Goal: Task Accomplishment & Management: Use online tool/utility

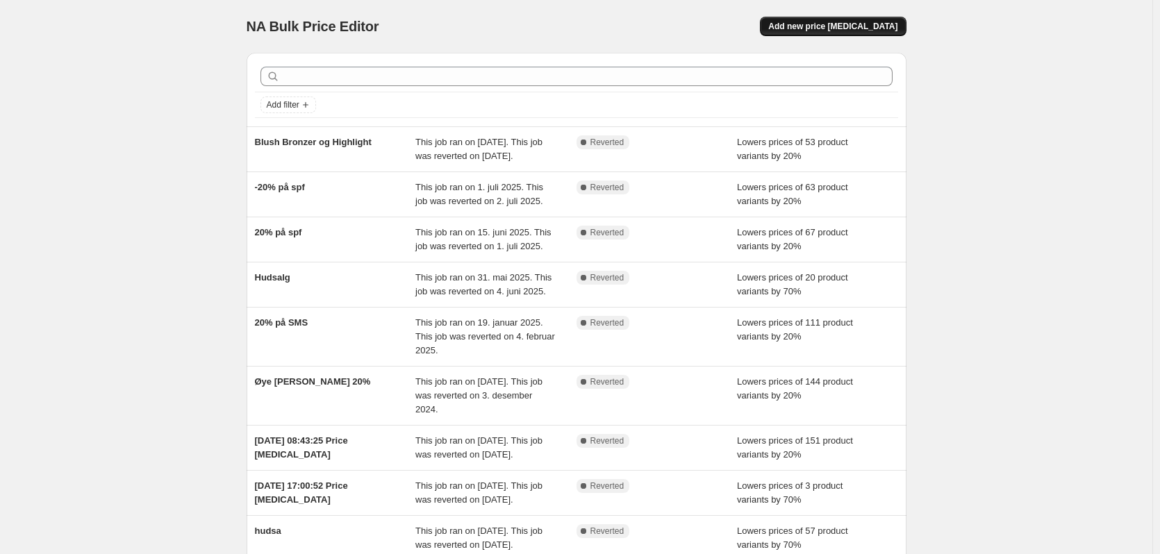
click at [848, 29] on span "Add new price [MEDICAL_DATA]" at bounding box center [832, 26] width 129 height 11
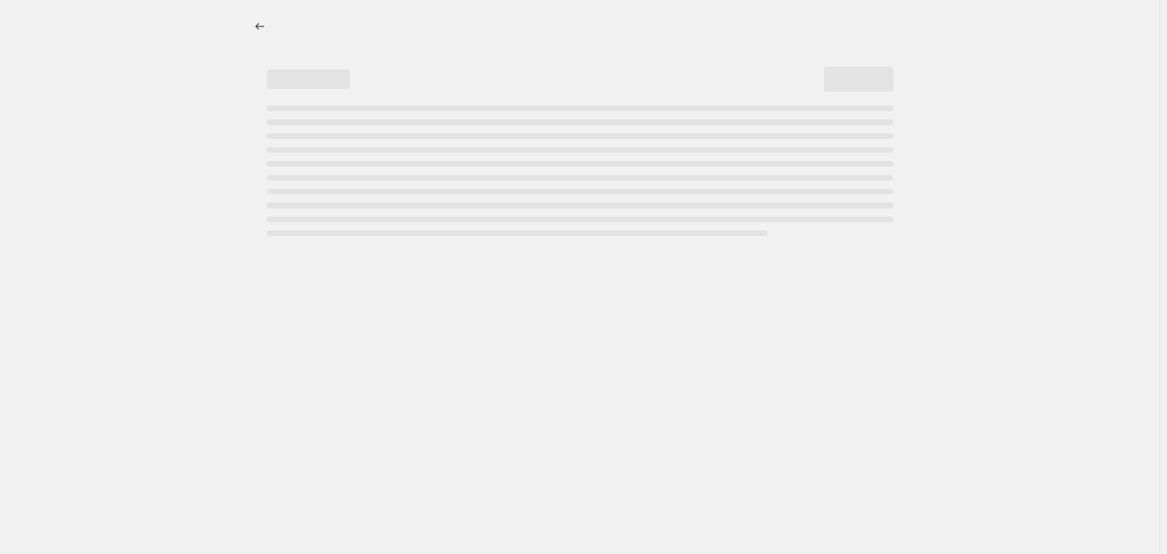
select select "percentage"
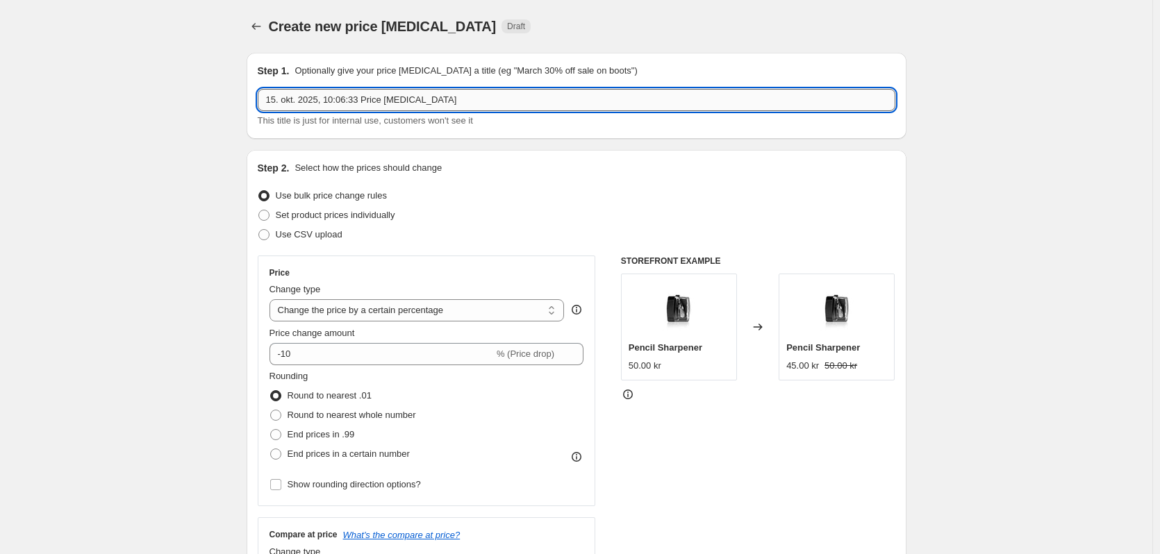
click at [431, 96] on input "15. okt. 2025, 10:06:33 Price [MEDICAL_DATA]" at bounding box center [577, 100] width 638 height 22
type input "Fall in beauty"
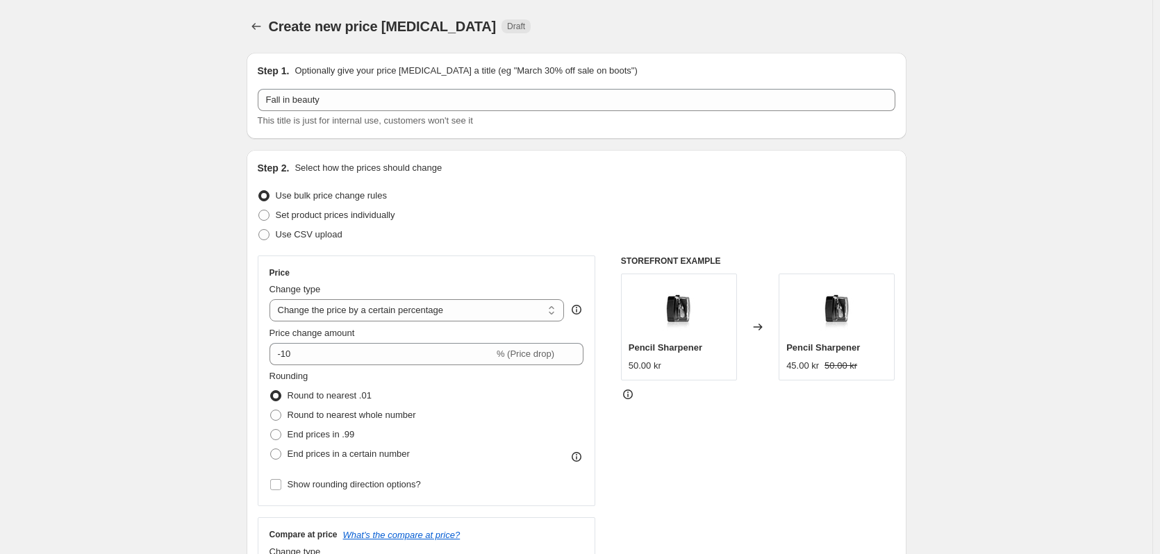
click at [904, 226] on div "Step 2. Select how the prices should change Use bulk price change rules Set pro…" at bounding box center [577, 394] width 660 height 488
click at [349, 345] on input "-10" at bounding box center [381, 354] width 224 height 22
type input "-1"
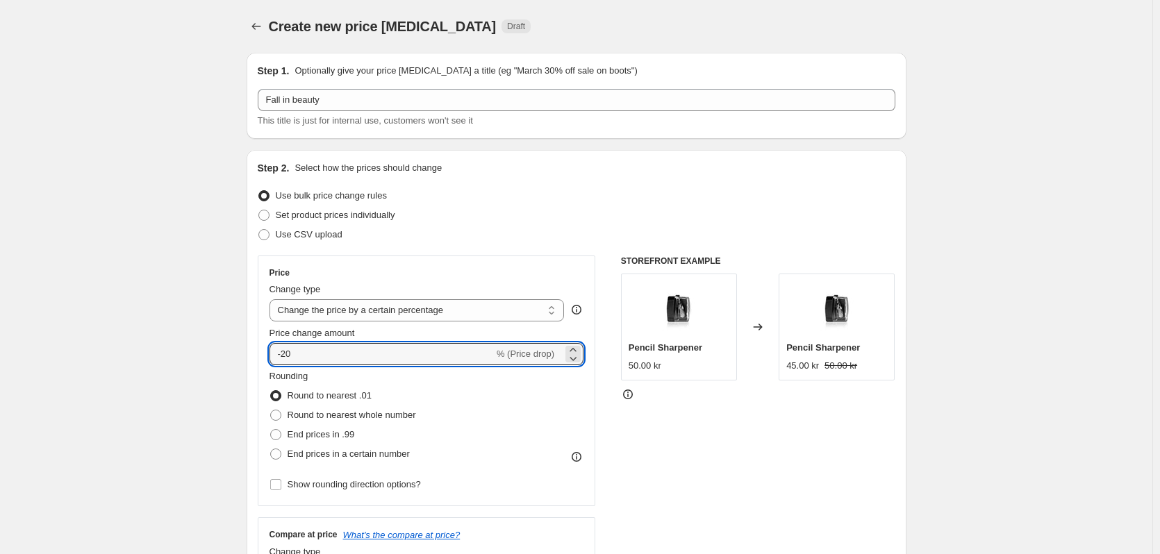
type input "-20"
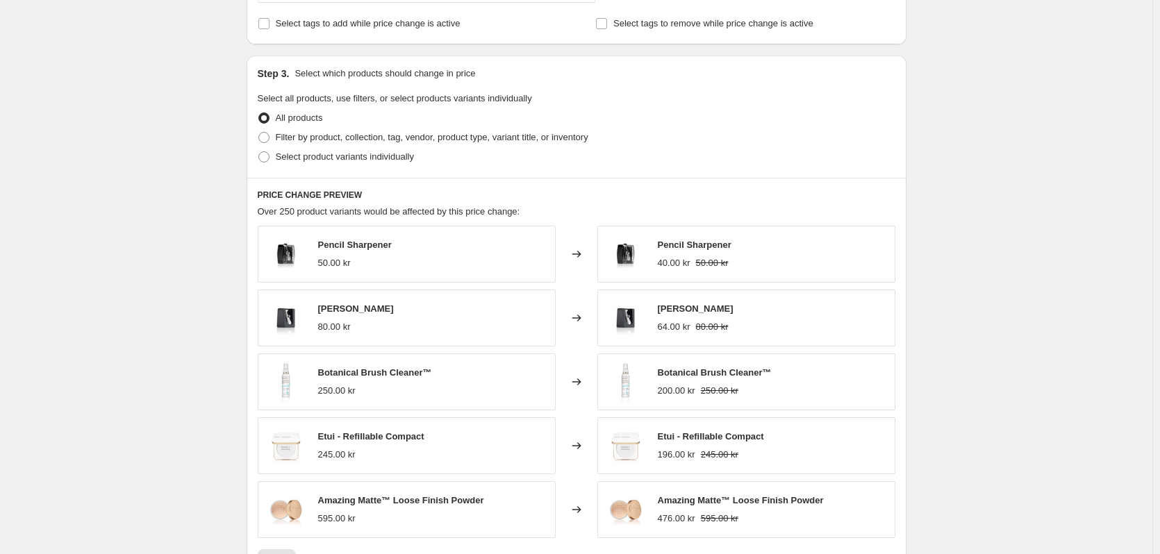
scroll to position [417, 0]
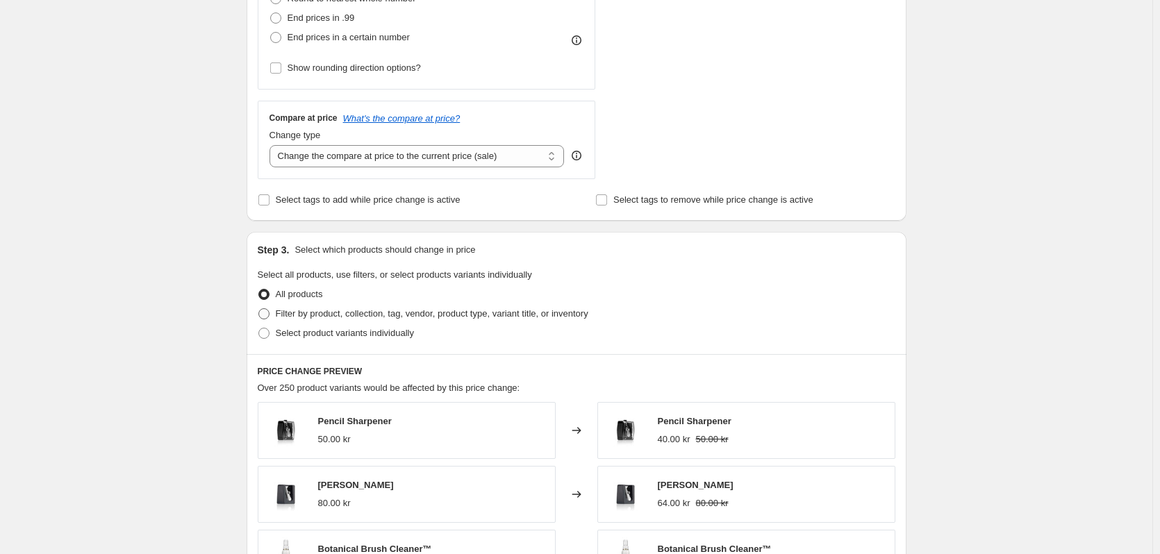
click at [347, 318] on span "Filter by product, collection, tag, vendor, product type, variant title, or inv…" at bounding box center [432, 313] width 313 height 10
click at [259, 309] on input "Filter by product, collection, tag, vendor, product type, variant title, or inv…" at bounding box center [258, 308] width 1 height 1
radio input "true"
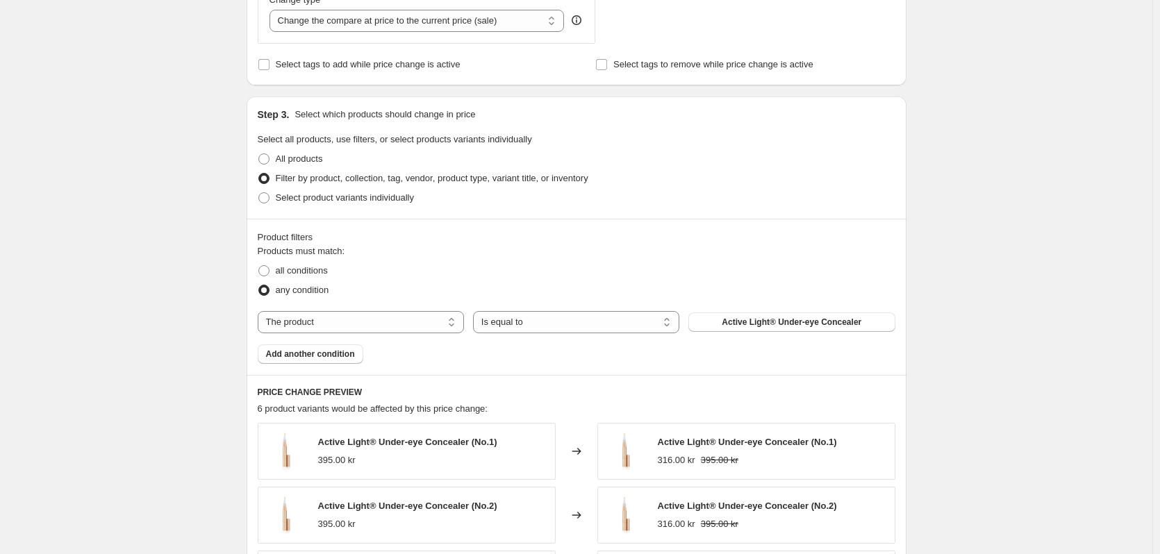
scroll to position [556, 0]
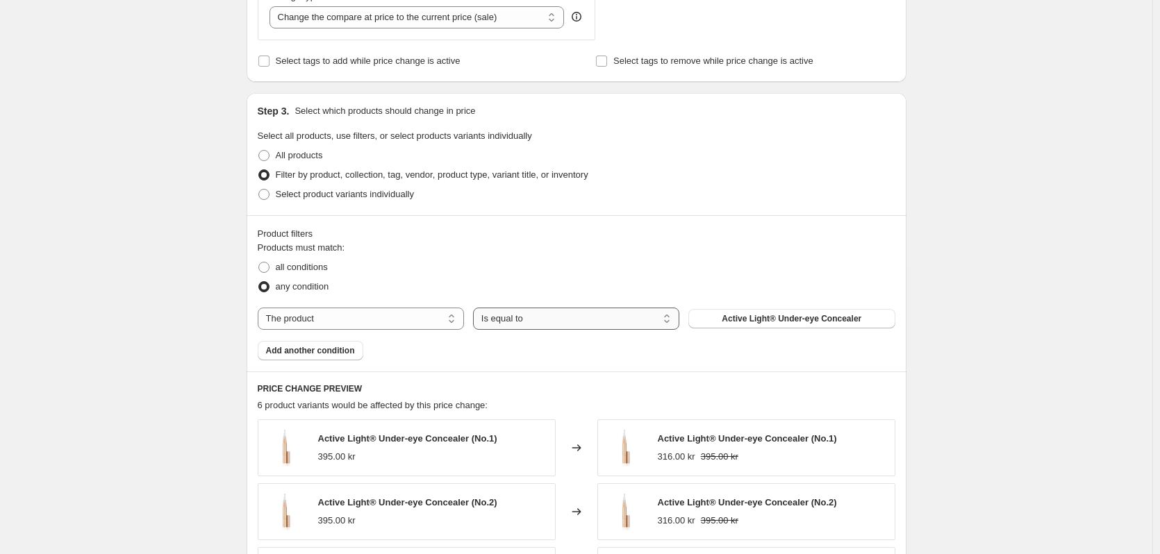
click at [543, 325] on select "Is equal to Is not equal to" at bounding box center [576, 319] width 206 height 22
select select "not_equal"
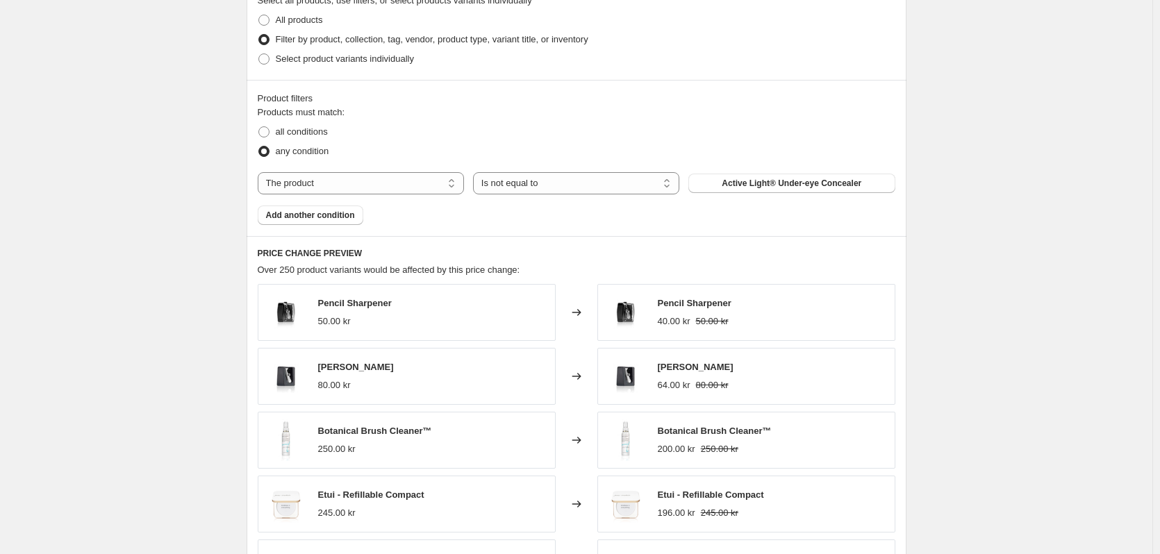
scroll to position [695, 0]
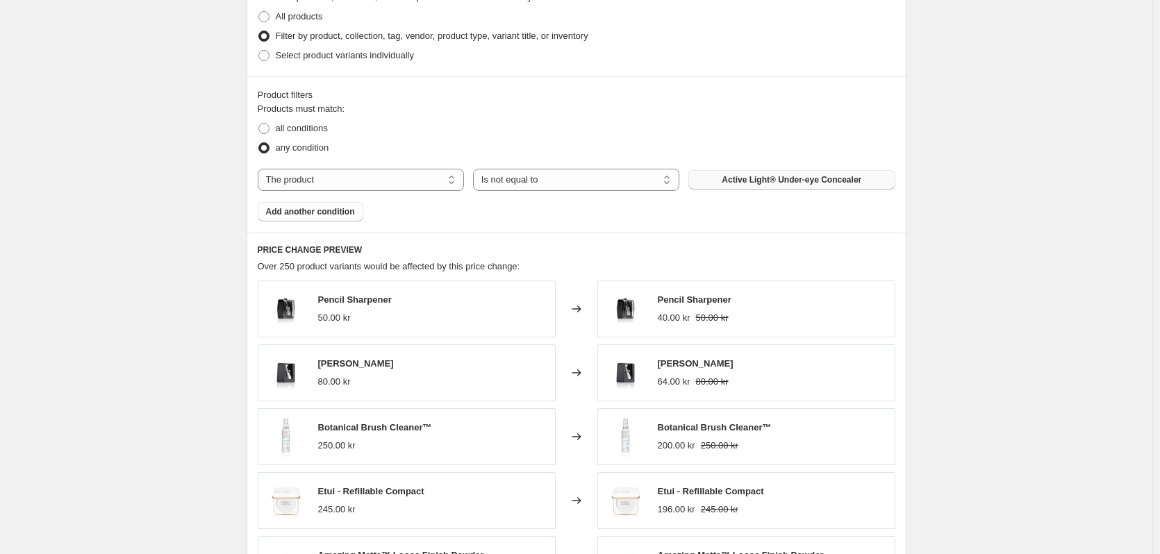
click at [788, 181] on span "Active Light® Under-eye Concealer" at bounding box center [792, 179] width 140 height 11
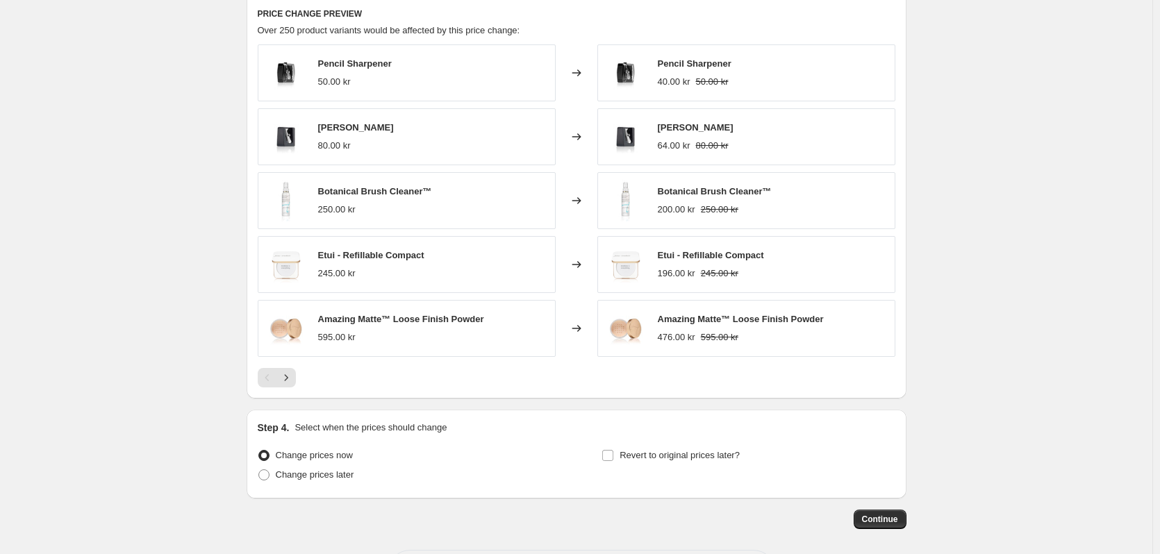
scroll to position [972, 0]
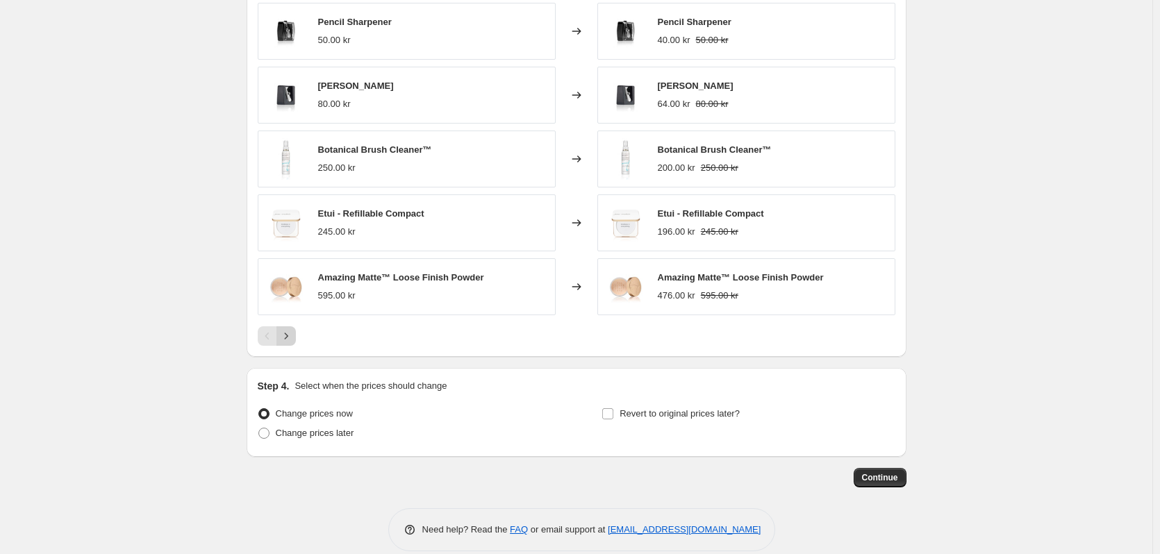
click at [287, 339] on icon "Next" at bounding box center [286, 336] width 14 height 14
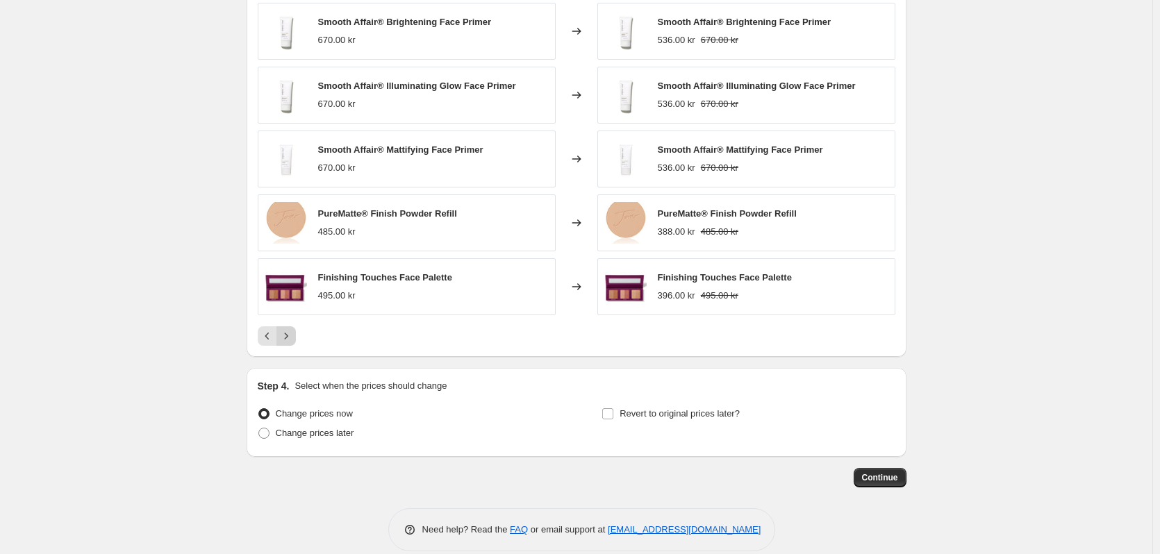
click at [287, 339] on icon "Next" at bounding box center [286, 336] width 14 height 14
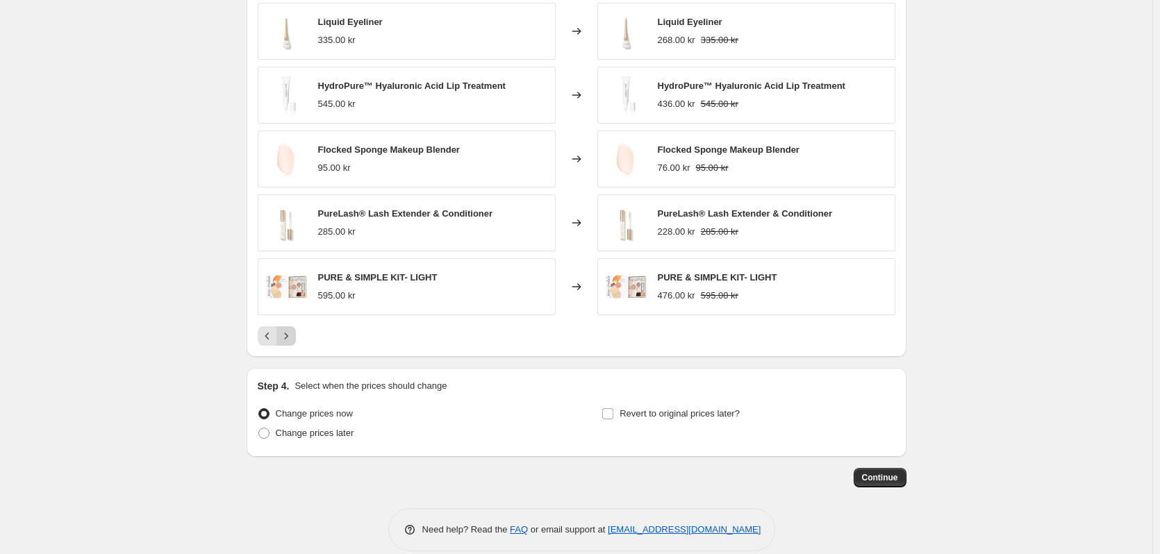
click at [285, 336] on icon "Next" at bounding box center [286, 336] width 14 height 14
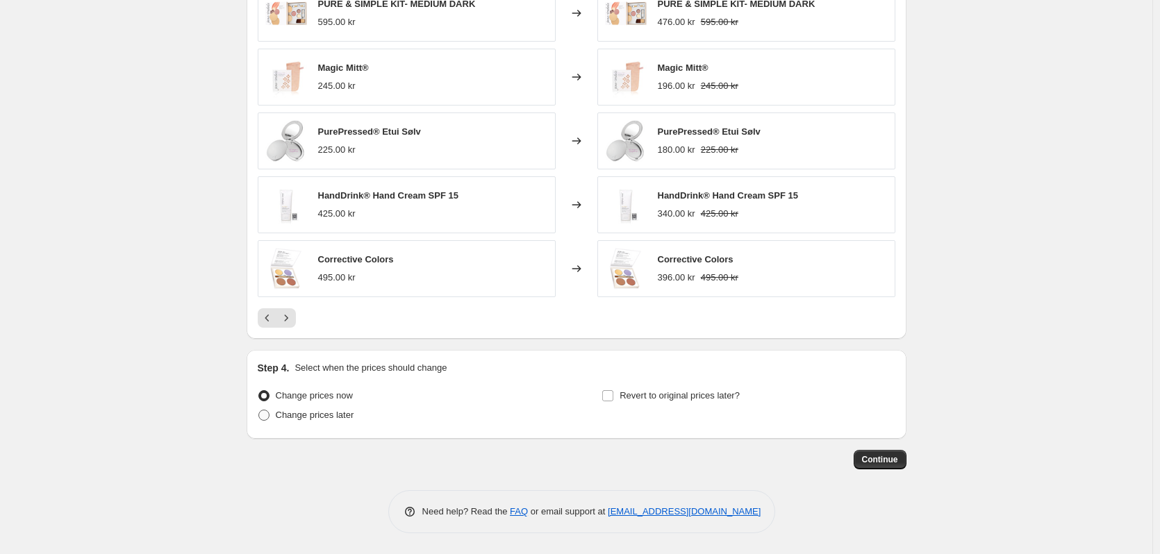
scroll to position [991, 0]
click at [274, 412] on label "Change prices later" at bounding box center [306, 415] width 97 height 19
click at [259, 410] on input "Change prices later" at bounding box center [258, 410] width 1 height 1
radio input "true"
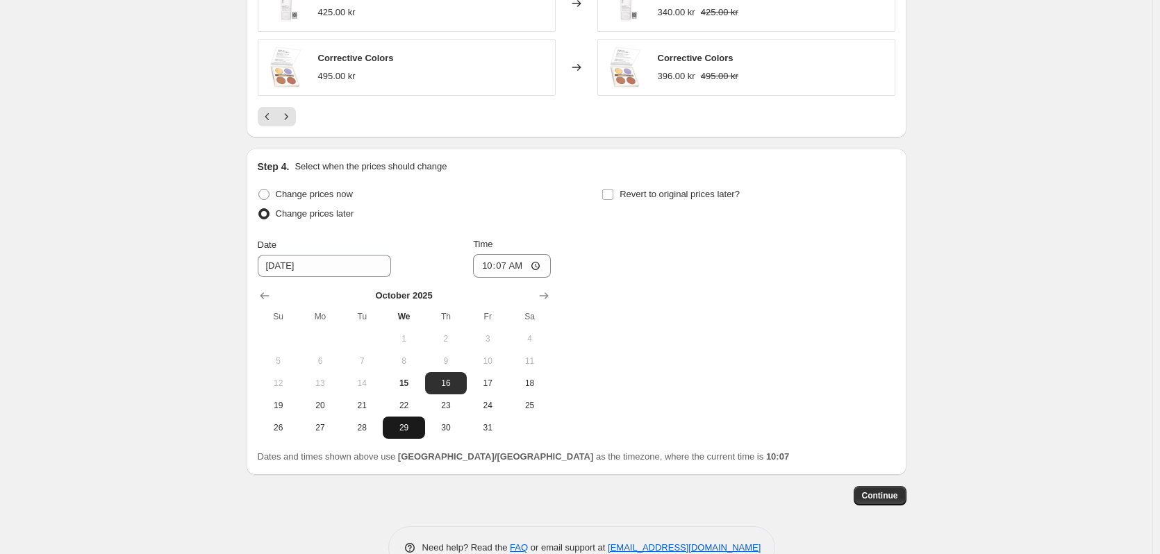
scroll to position [1199, 0]
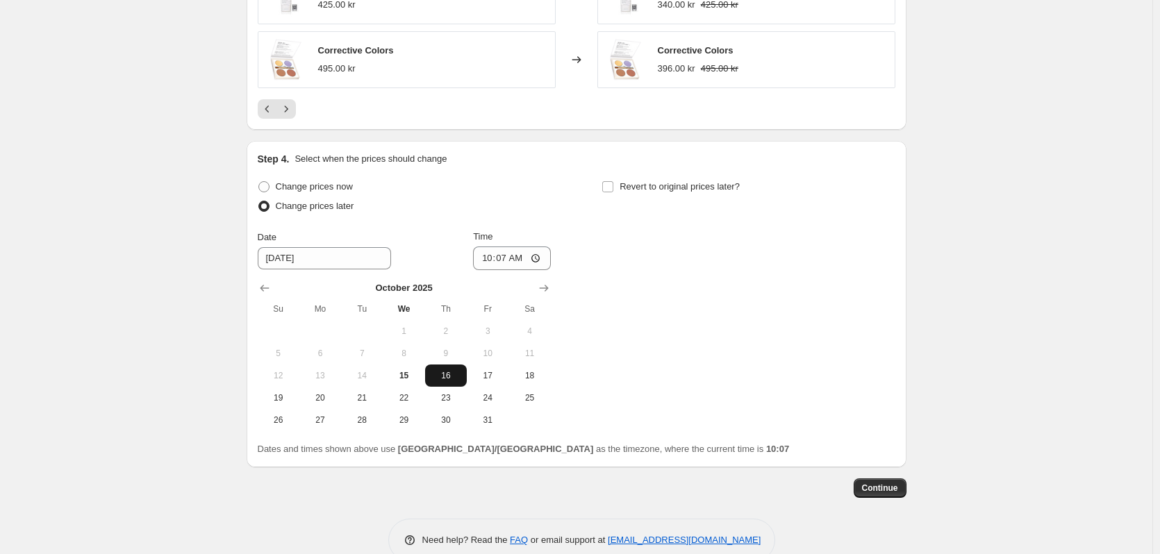
click at [440, 372] on span "16" at bounding box center [446, 375] width 31 height 11
click at [405, 367] on button "15" at bounding box center [404, 376] width 42 height 22
type input "[DATE]"
click at [510, 256] on input "10:07" at bounding box center [512, 259] width 78 height 24
type input "23:59"
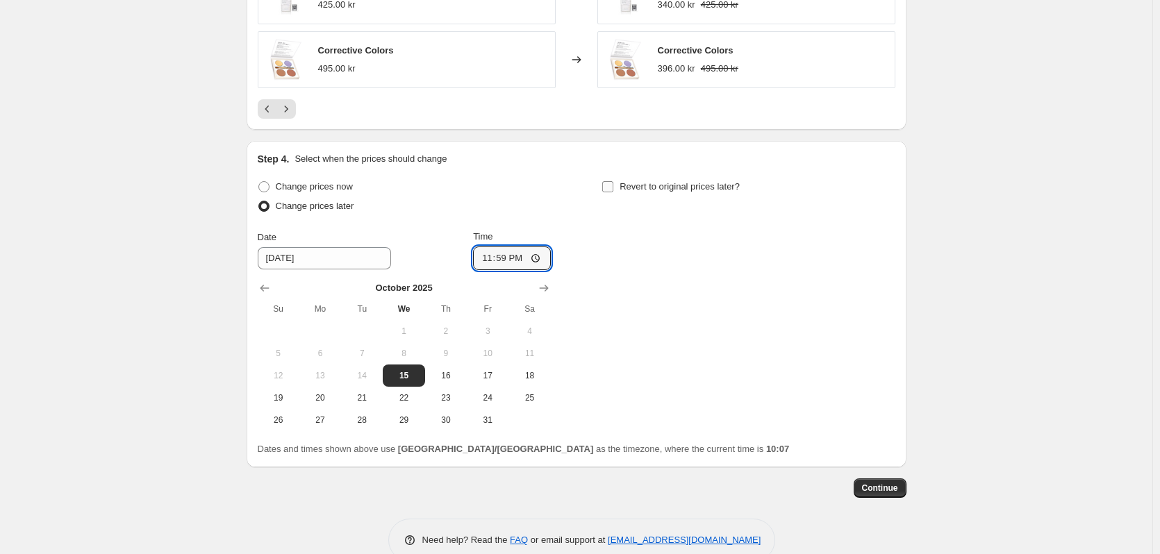
click at [606, 183] on input "Revert to original prices later?" at bounding box center [607, 186] width 11 height 11
checkbox input "true"
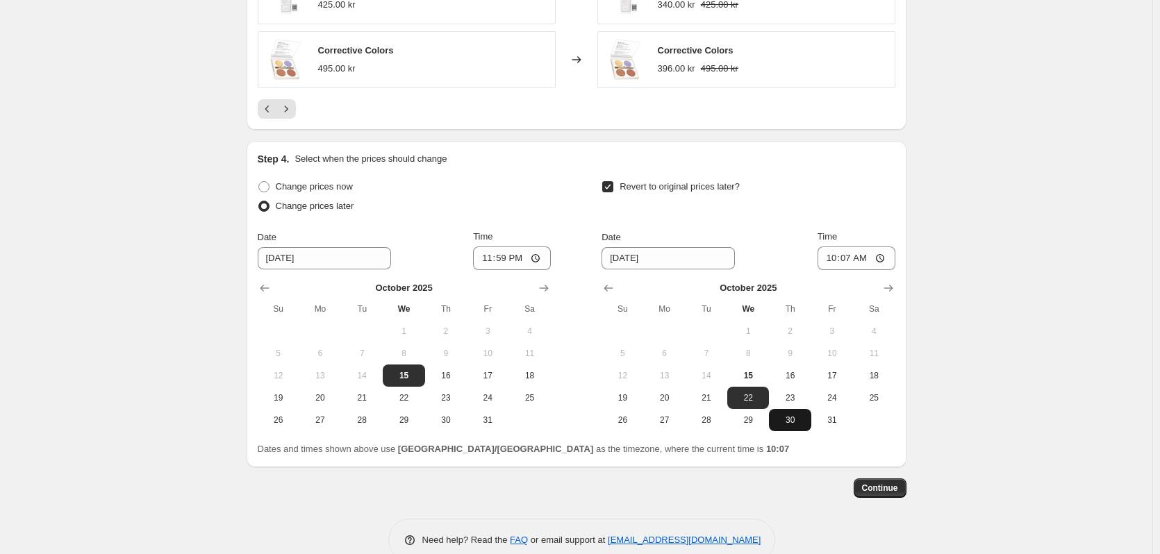
click at [805, 422] on span "30" at bounding box center [789, 420] width 31 height 11
click at [827, 420] on span "31" at bounding box center [832, 420] width 31 height 11
type input "[DATE]"
click at [858, 262] on input "10:07" at bounding box center [856, 259] width 78 height 24
type input "00:15"
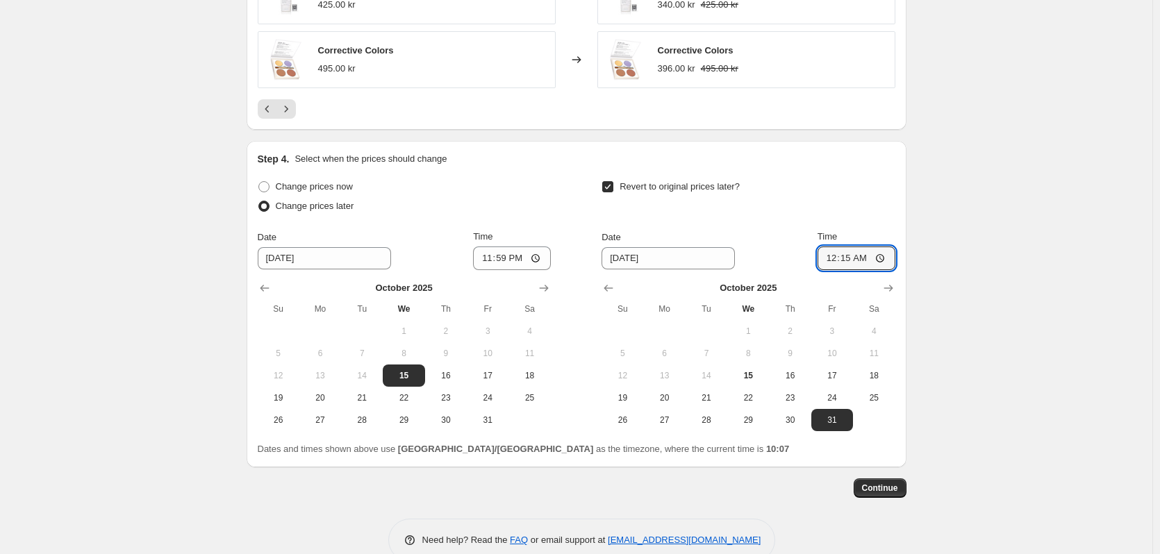
click at [891, 488] on span "Continue" at bounding box center [880, 488] width 36 height 11
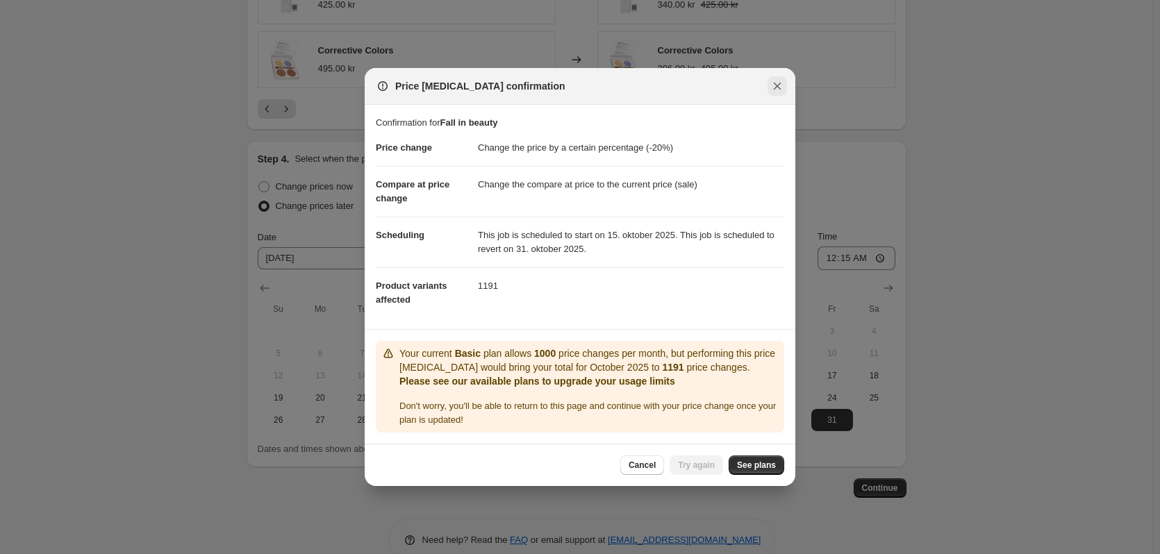
click at [775, 77] on button "Close" at bounding box center [776, 85] width 19 height 19
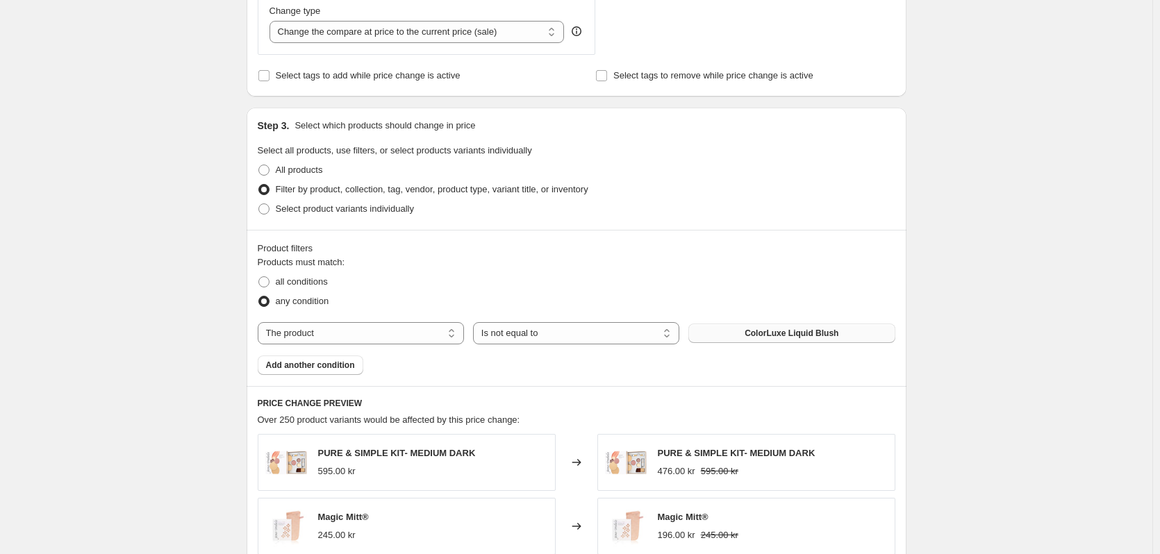
scroll to position [574, 0]
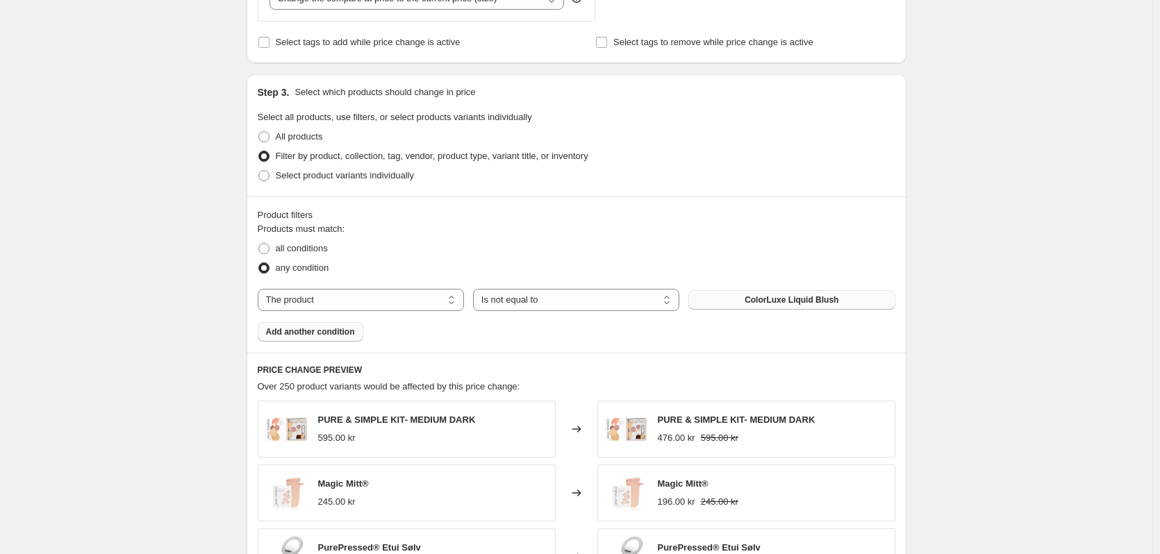
click at [327, 333] on span "Add another condition" at bounding box center [310, 331] width 89 height 11
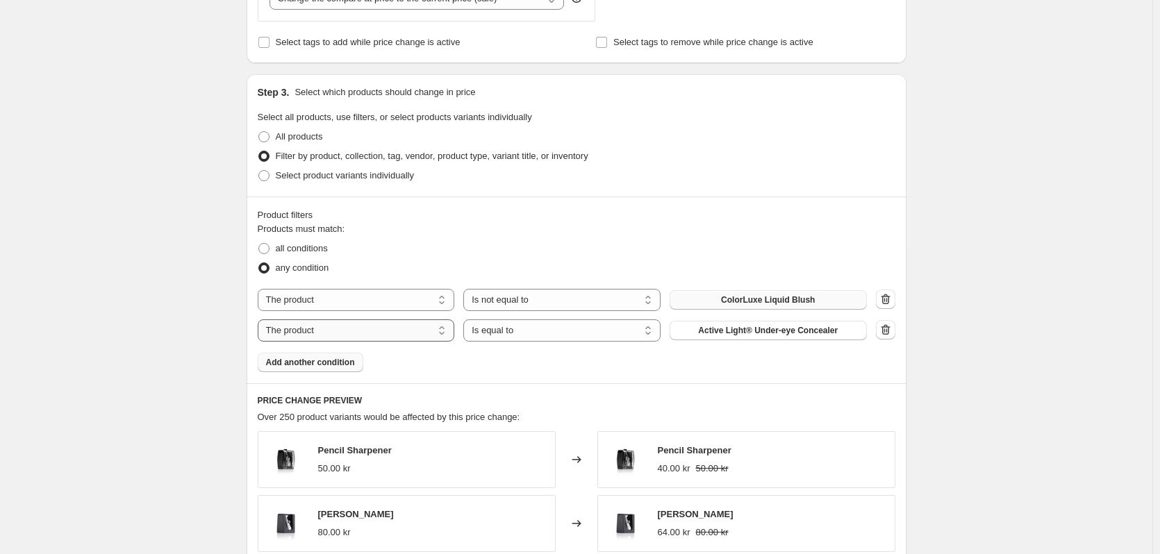
click at [370, 339] on select "The product The product's collection The product's tag The product's vendor The…" at bounding box center [356, 330] width 197 height 22
select select "vendor"
click at [781, 340] on button "goodie" at bounding box center [768, 330] width 197 height 19
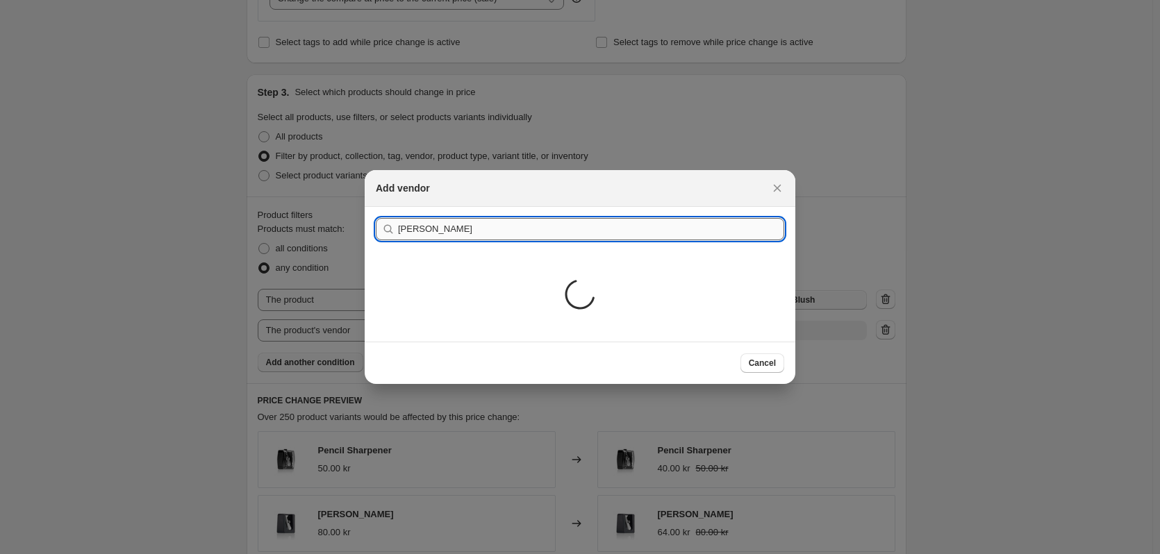
type input "[PERSON_NAME]"
click at [376, 207] on button "Submit" at bounding box center [396, 214] width 40 height 15
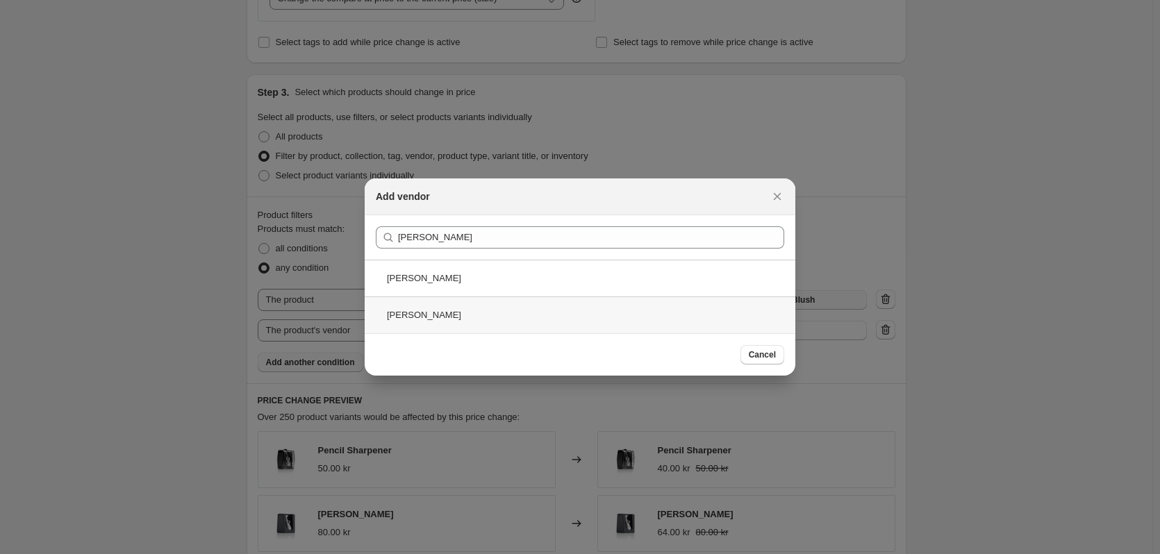
click at [496, 306] on div "[PERSON_NAME]" at bounding box center [580, 315] width 431 height 37
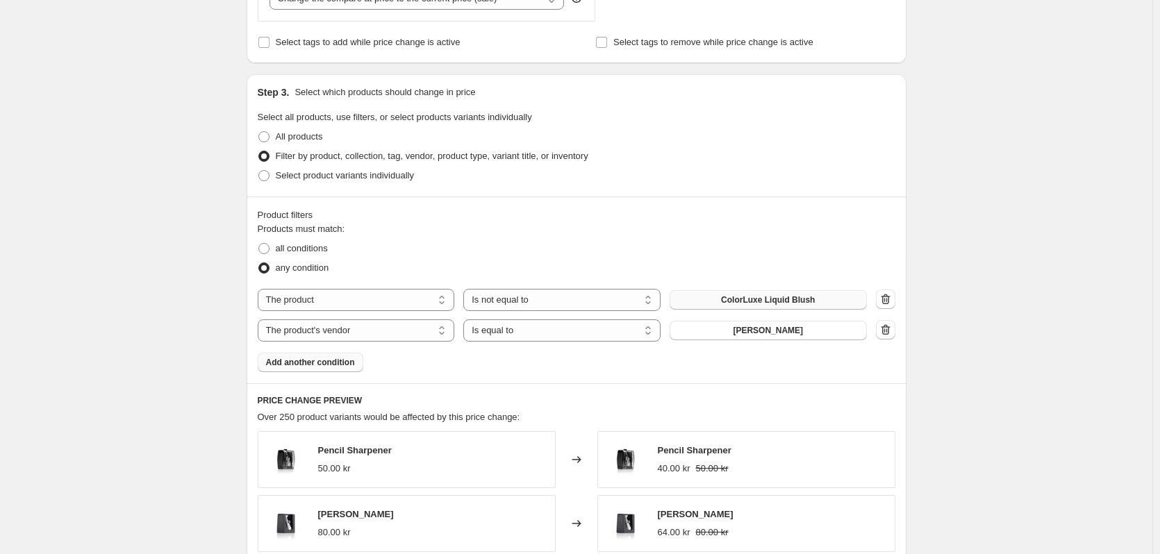
click at [791, 198] on div "Product filters Products must match: all conditions any condition The product T…" at bounding box center [577, 290] width 660 height 187
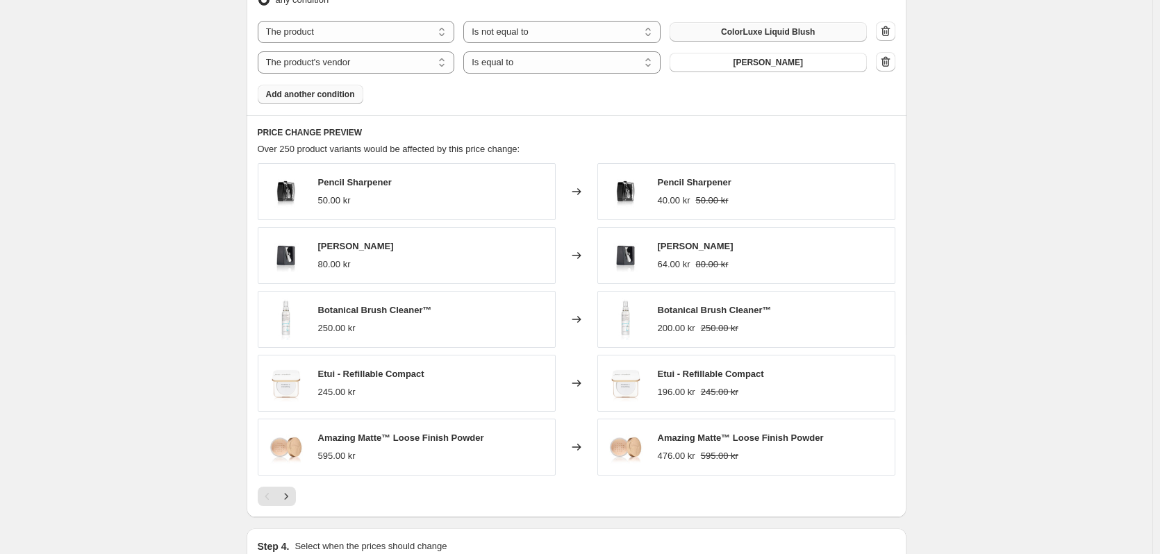
scroll to position [704, 0]
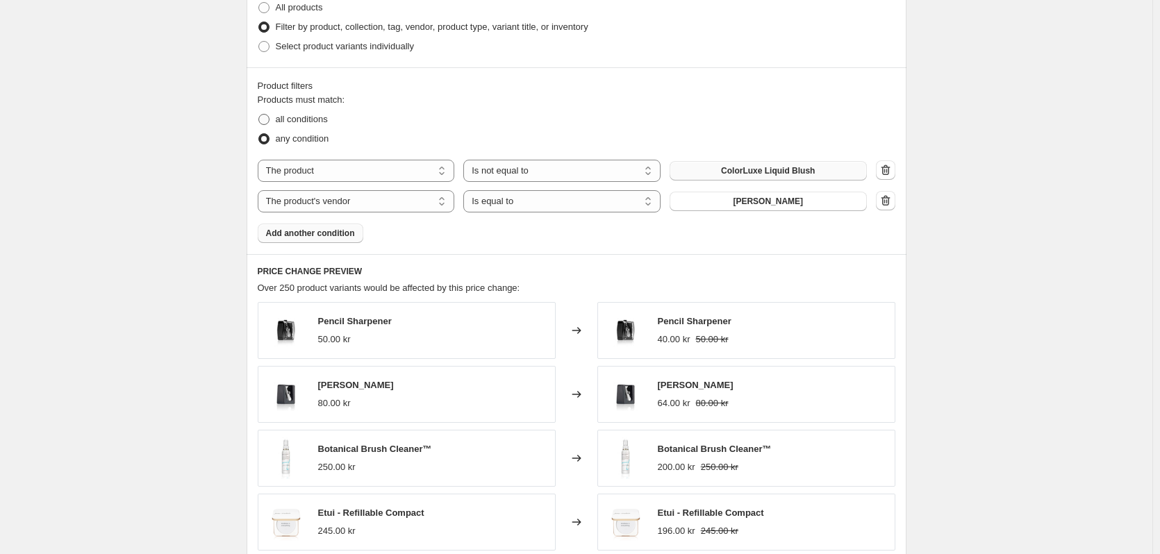
click at [269, 116] on span at bounding box center [263, 119] width 11 height 11
click at [259, 115] on input "all conditions" at bounding box center [258, 114] width 1 height 1
radio input "true"
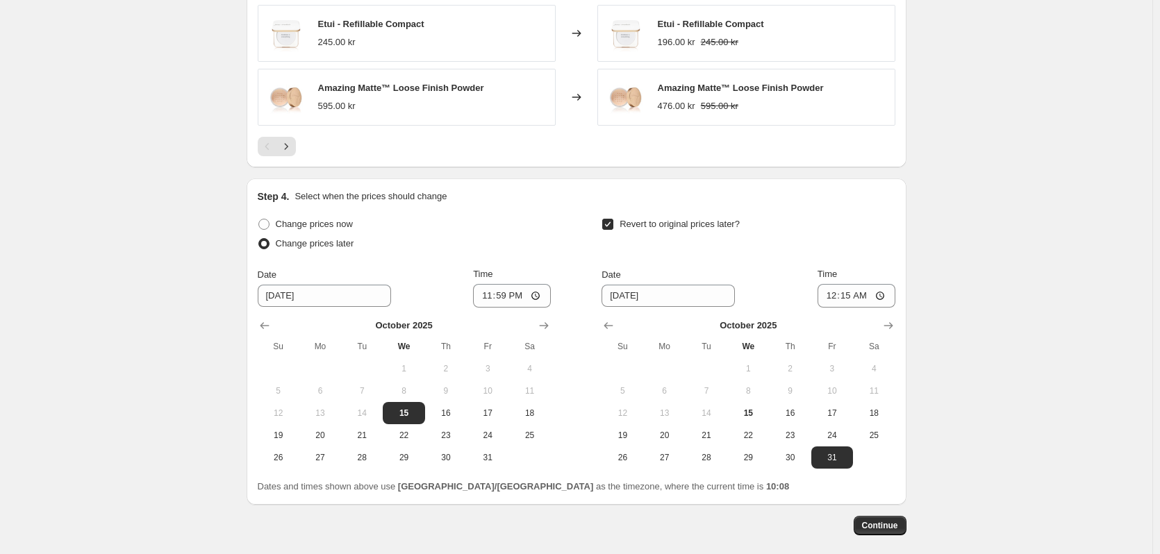
scroll to position [1259, 0]
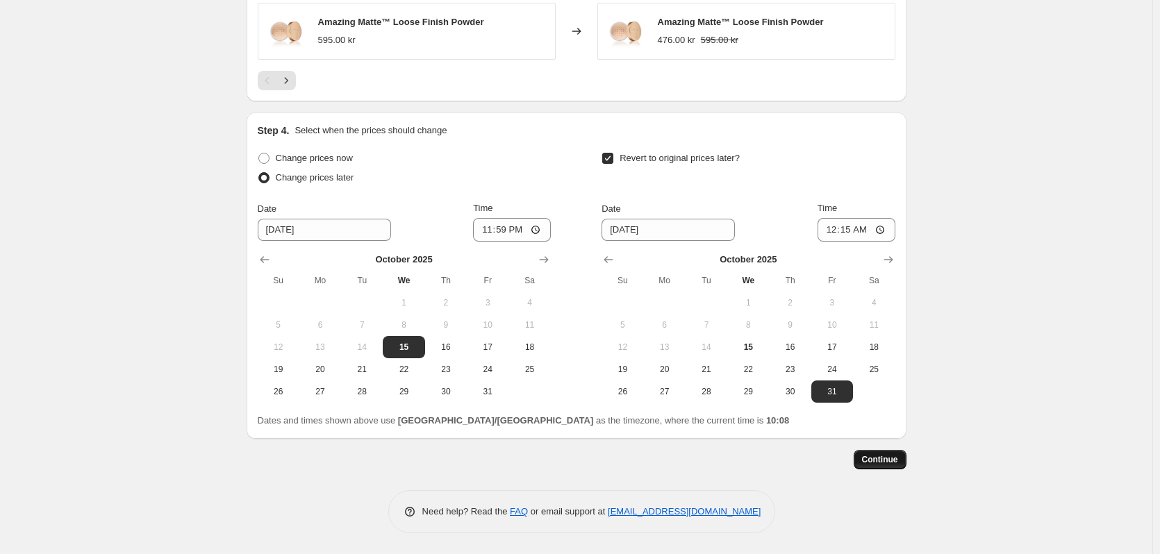
click at [878, 465] on span "Continue" at bounding box center [880, 459] width 36 height 11
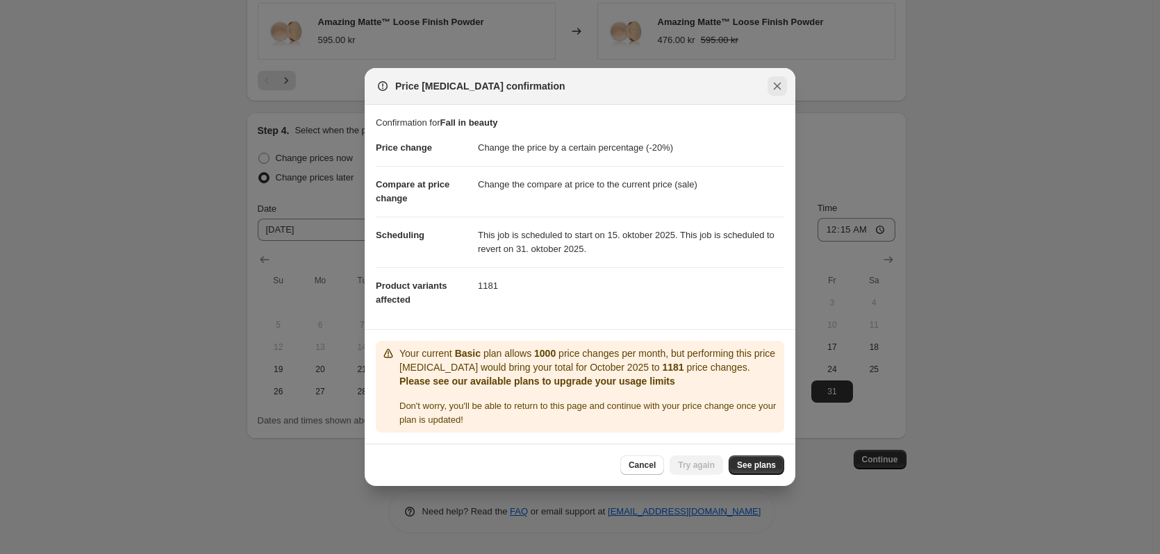
click at [783, 83] on icon "Close" at bounding box center [777, 86] width 14 height 14
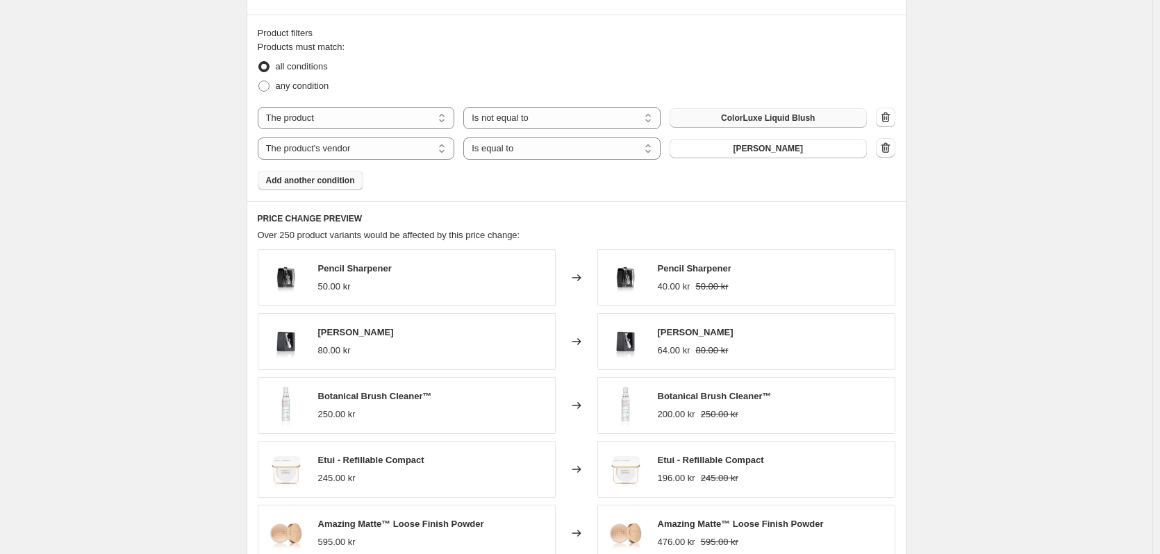
scroll to position [704, 0]
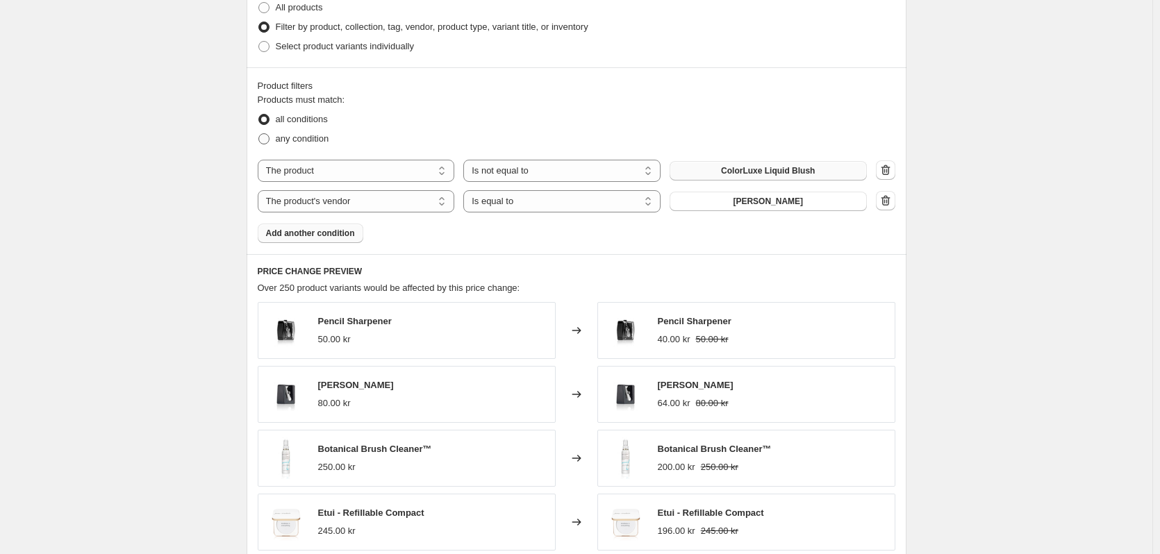
click at [297, 133] on span "any condition" at bounding box center [302, 138] width 53 height 10
click at [259, 133] on input "any condition" at bounding box center [258, 133] width 1 height 1
radio input "true"
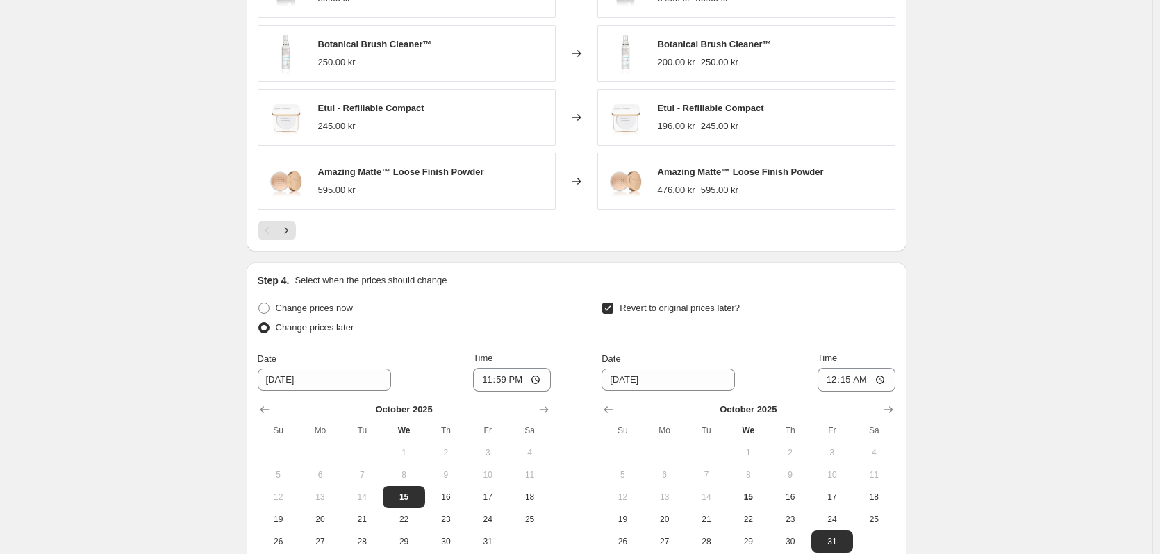
scroll to position [1259, 0]
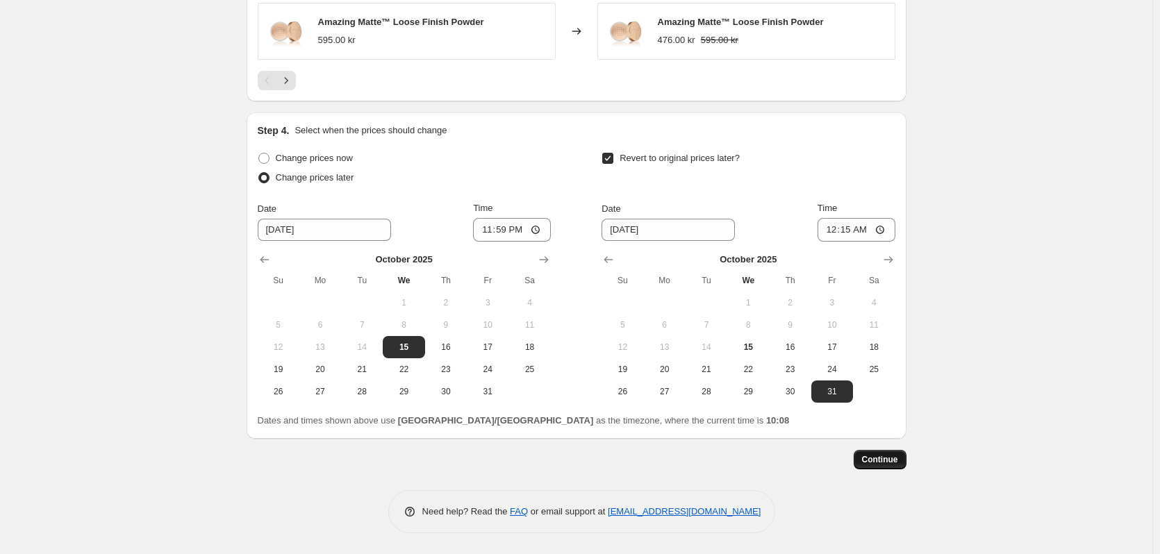
click at [888, 462] on span "Continue" at bounding box center [880, 459] width 36 height 11
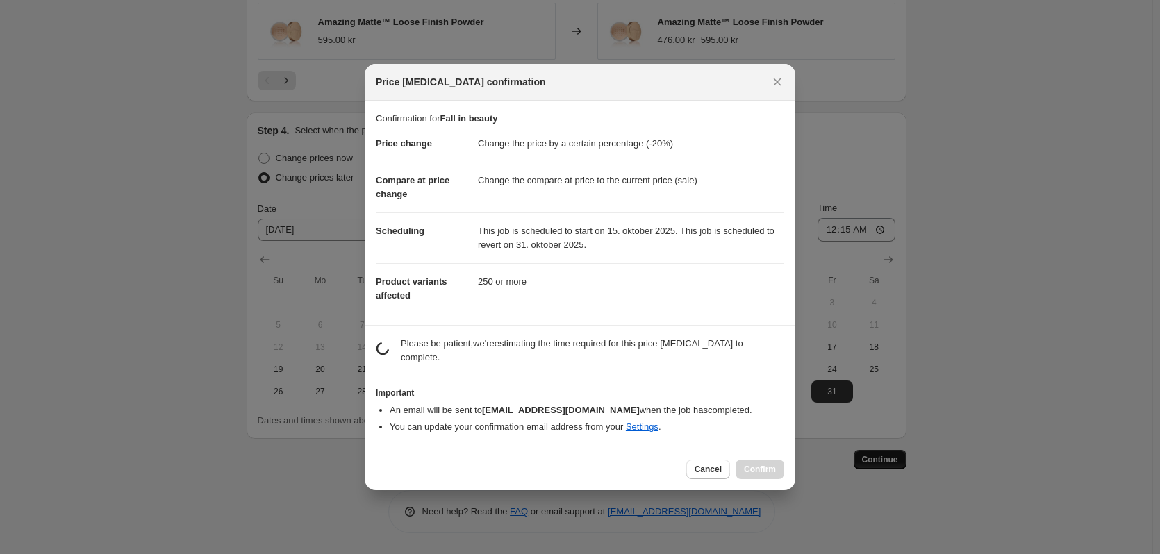
scroll to position [0, 0]
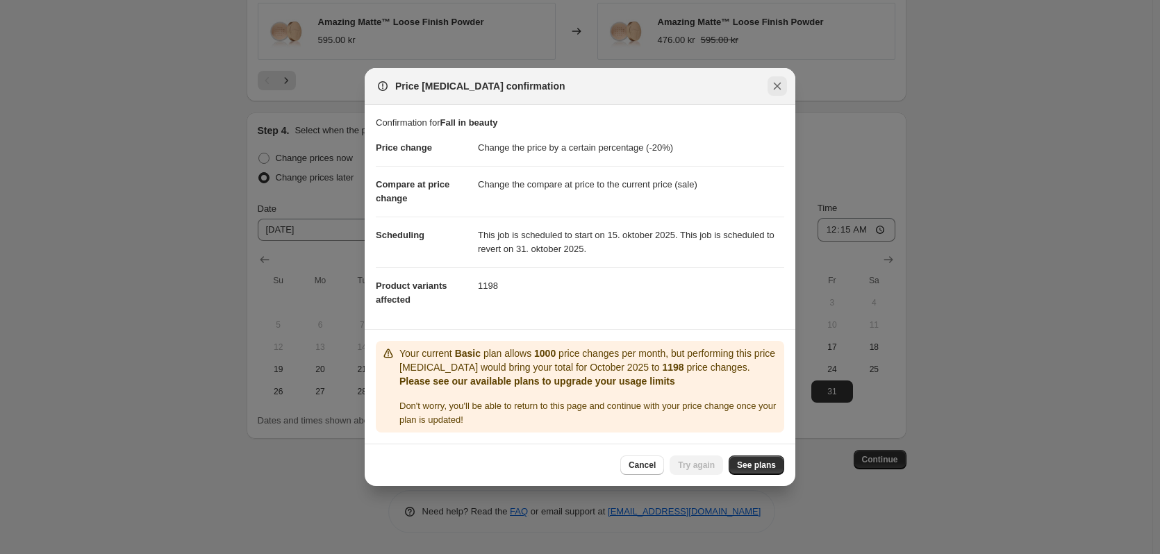
click at [774, 86] on icon "Close" at bounding box center [777, 86] width 14 height 14
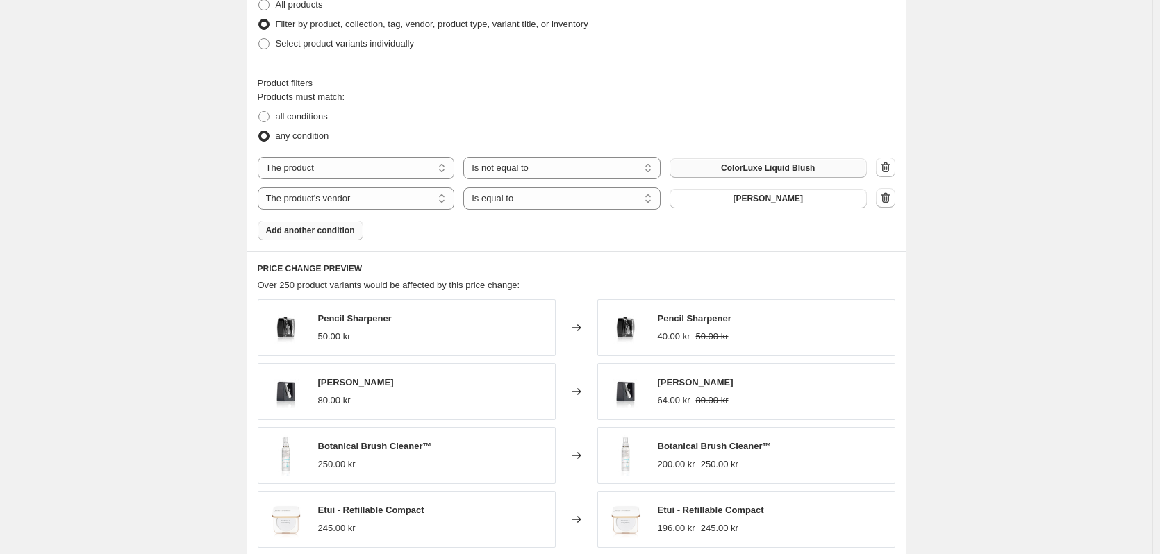
scroll to position [704, 0]
click at [269, 117] on span at bounding box center [263, 119] width 11 height 11
click at [259, 115] on input "all conditions" at bounding box center [258, 114] width 1 height 1
radio input "true"
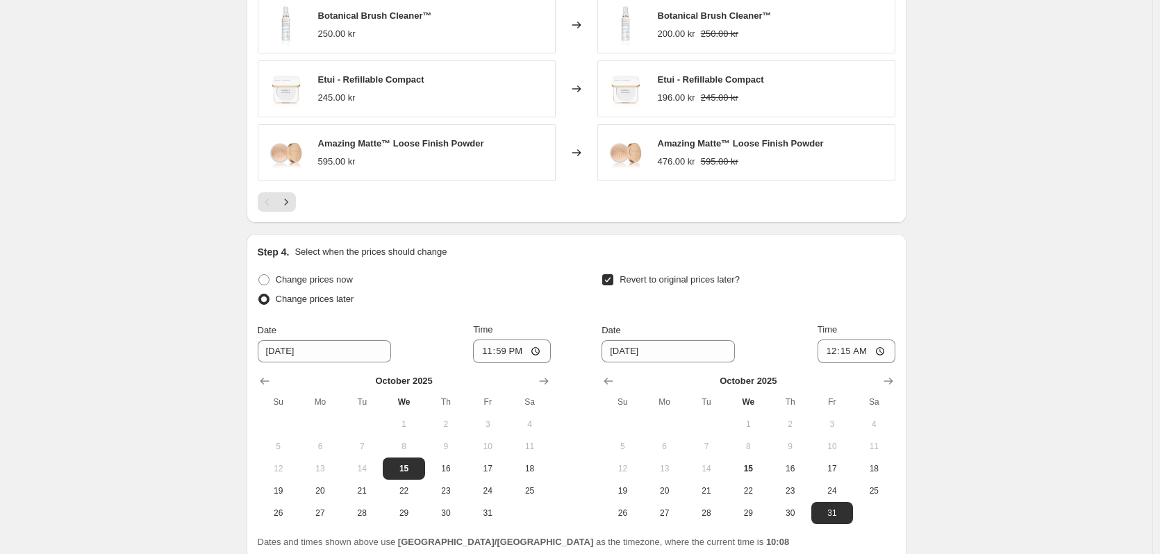
scroll to position [1259, 0]
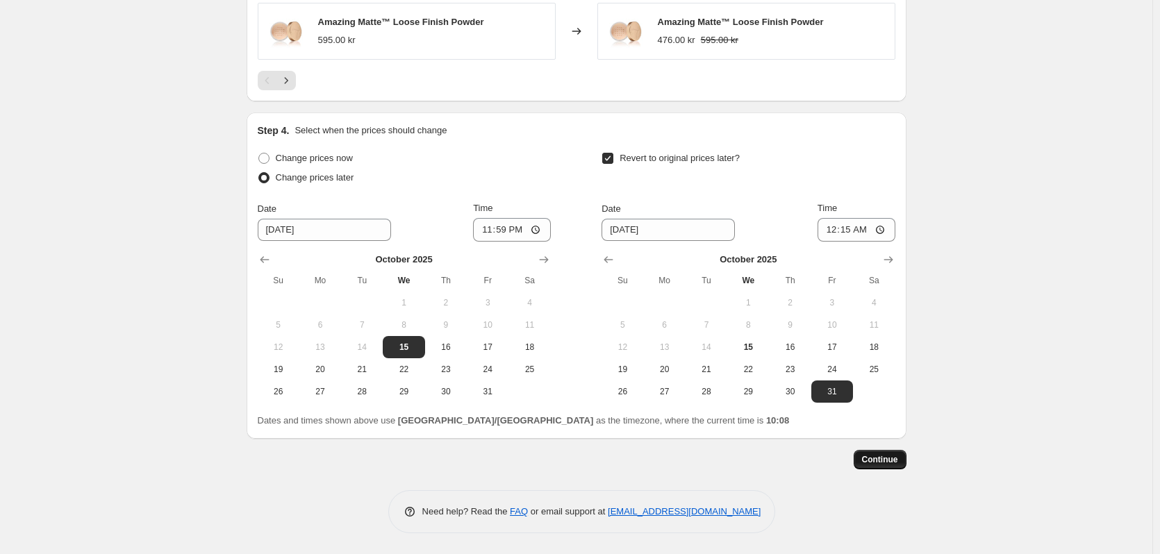
click at [871, 461] on span "Continue" at bounding box center [880, 459] width 36 height 11
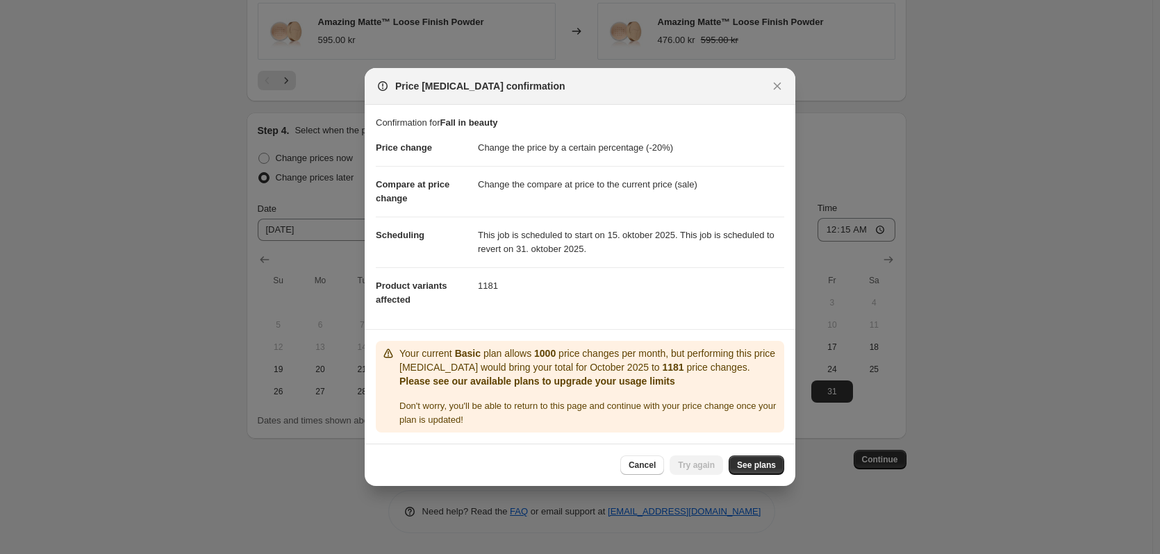
click at [556, 361] on p "Your current Basic plan allows 1000 price changes per month, but performing thi…" at bounding box center [588, 361] width 379 height 28
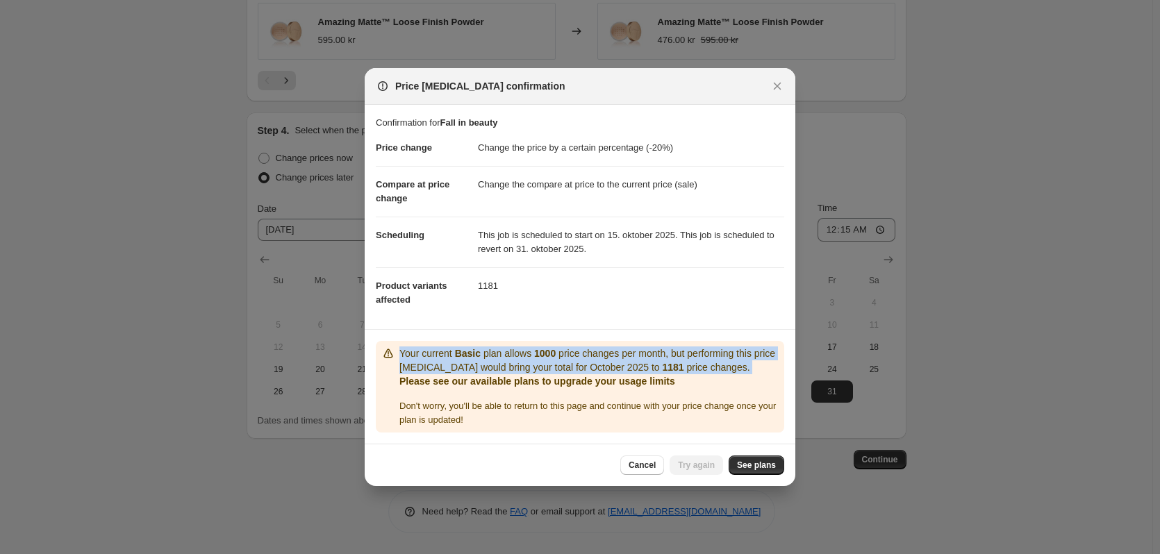
click at [556, 361] on p "Your current Basic plan allows 1000 price changes per month, but performing thi…" at bounding box center [588, 361] width 379 height 28
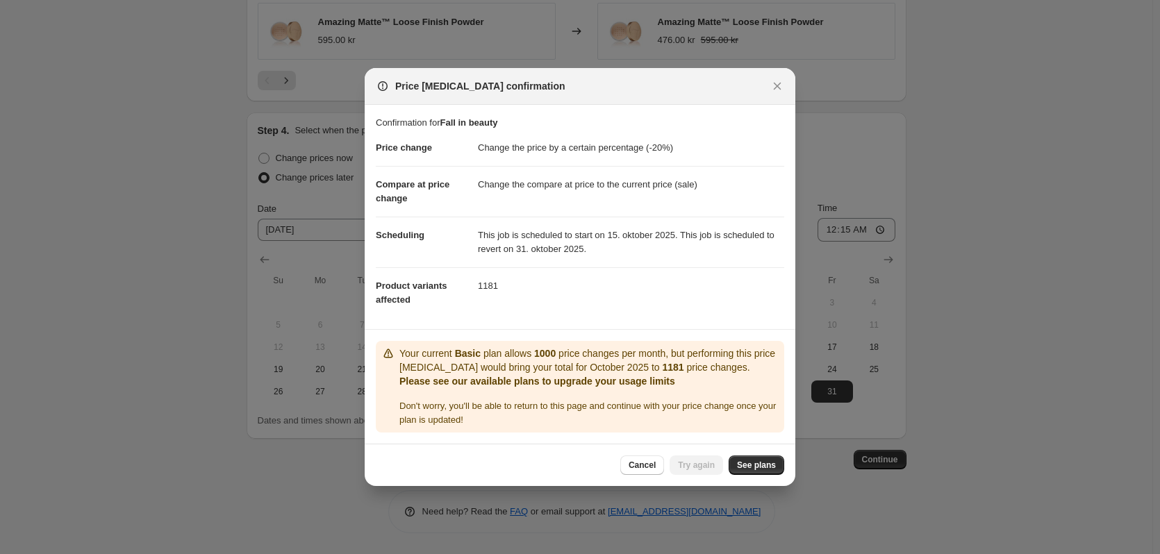
drag, startPoint x: 620, startPoint y: 388, endPoint x: 704, endPoint y: 230, distance: 179.6
click at [620, 388] on div "Your current Basic plan allows 1000 price changes per month, but performing thi…" at bounding box center [588, 387] width 379 height 81
click at [771, 87] on icon "Close" at bounding box center [777, 86] width 14 height 14
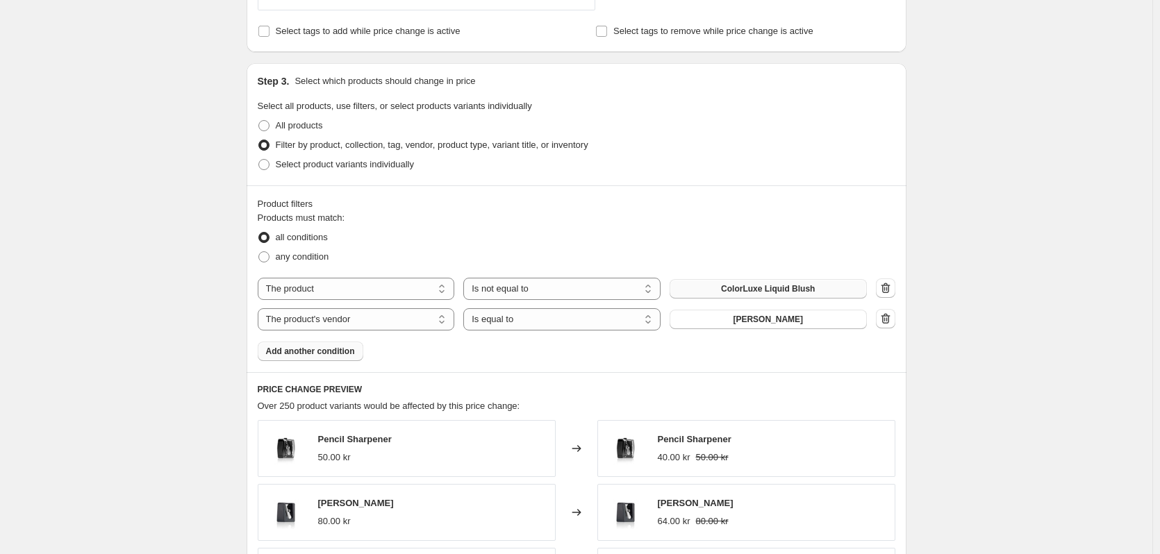
scroll to position [565, 0]
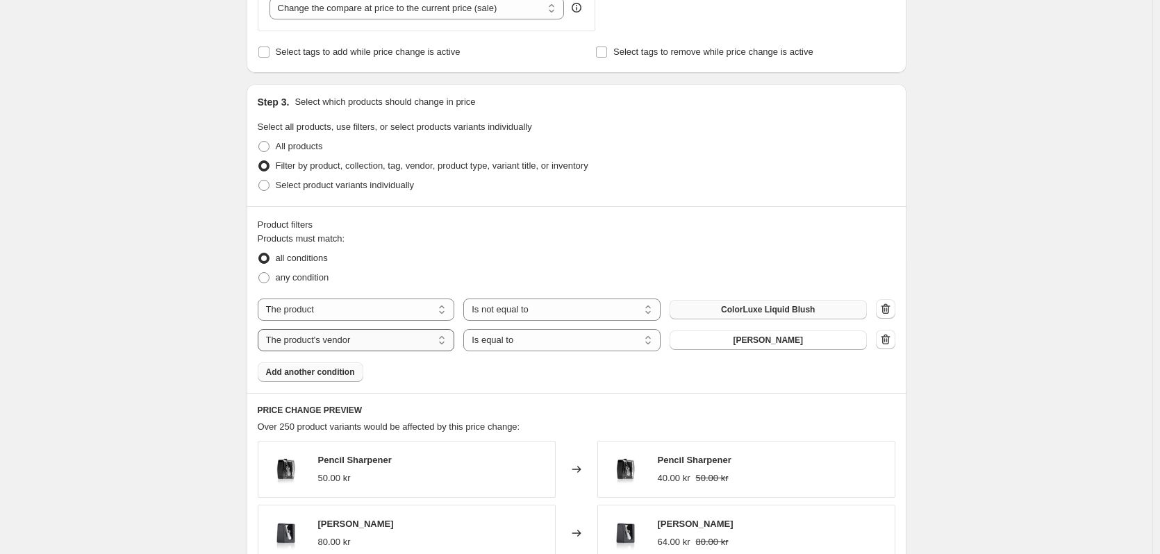
click at [360, 344] on select "The product The product's collection The product's tag The product's vendor The…" at bounding box center [356, 340] width 197 height 22
select select "product_status"
click at [581, 366] on div "Products must match: all conditions any condition The product The product's col…" at bounding box center [577, 307] width 638 height 150
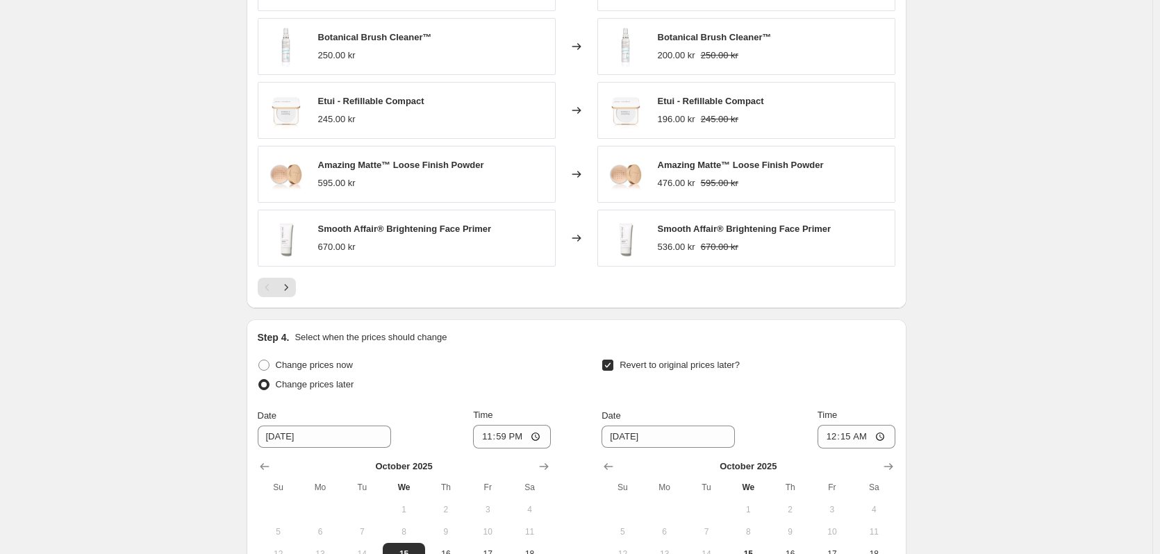
scroll to position [1259, 0]
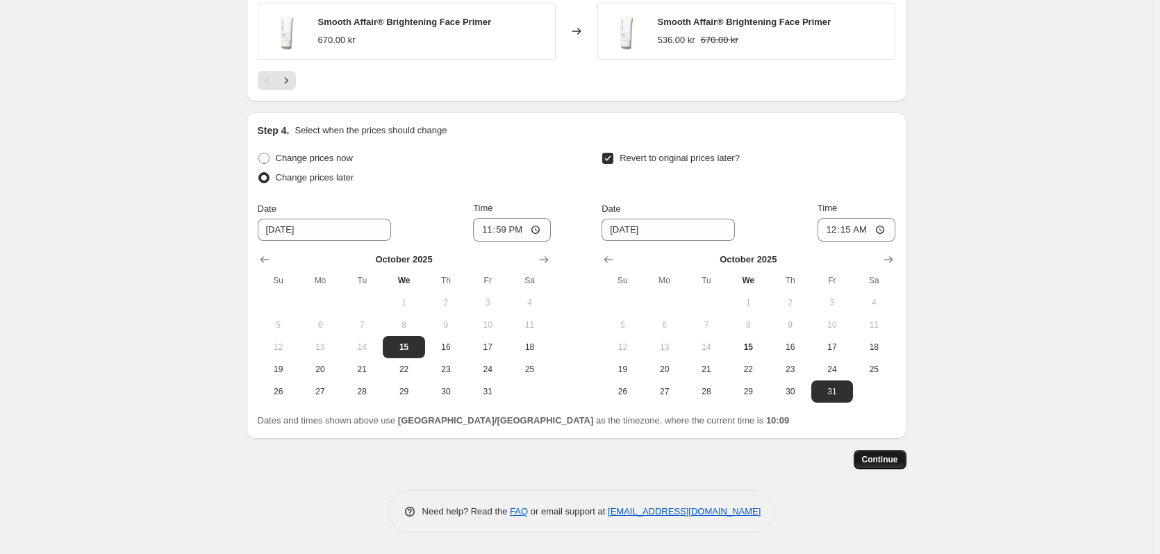
click at [904, 463] on button "Continue" at bounding box center [880, 459] width 53 height 19
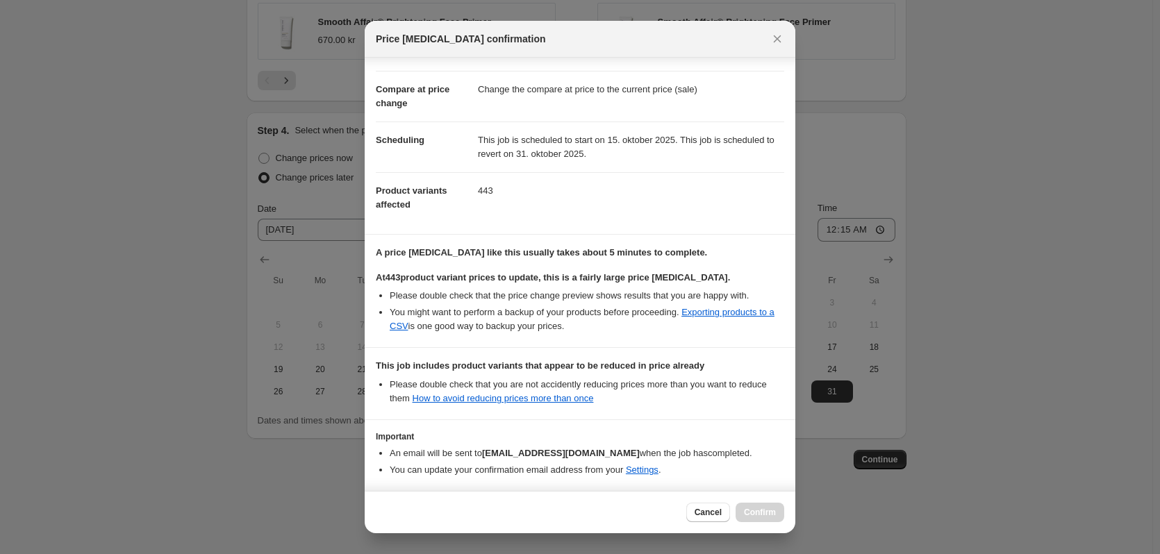
scroll to position [104, 0]
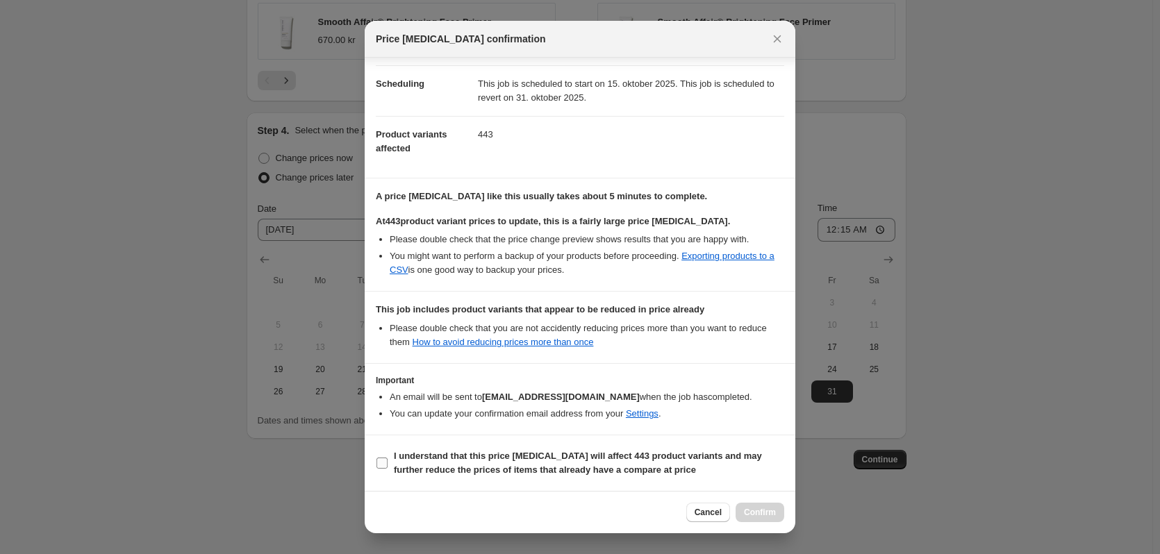
drag, startPoint x: 399, startPoint y: 461, endPoint x: 438, endPoint y: 463, distance: 39.6
click at [399, 461] on b "I understand that this price [MEDICAL_DATA] will affect 443 product variants an…" at bounding box center [578, 463] width 368 height 24
click at [388, 461] on input "I understand that this price [MEDICAL_DATA] will affect 443 product variants an…" at bounding box center [381, 463] width 11 height 11
checkbox input "true"
click at [767, 507] on button "Confirm" at bounding box center [760, 512] width 49 height 19
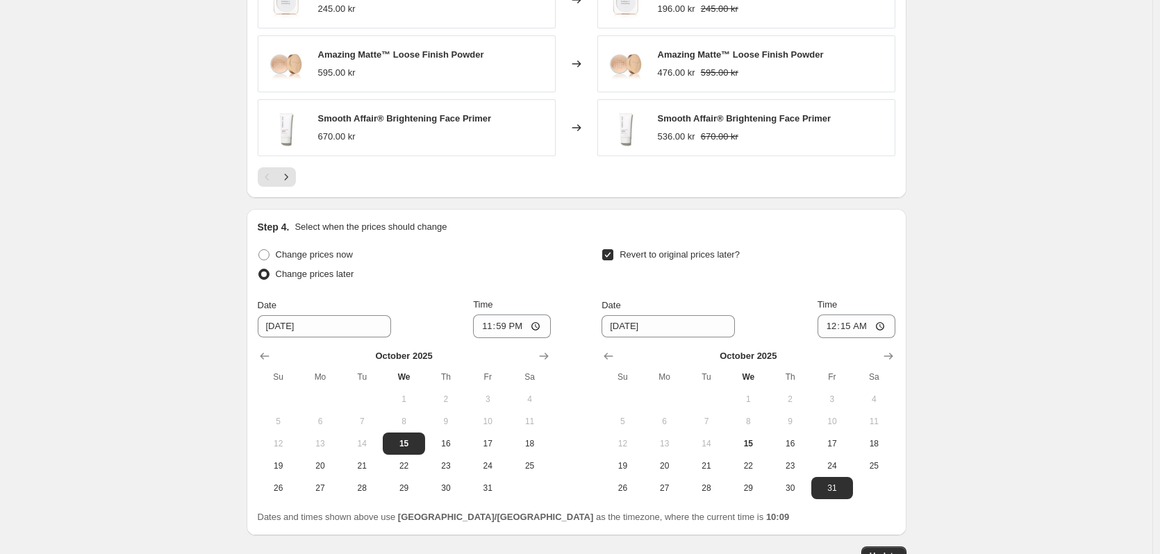
scroll to position [1344, 0]
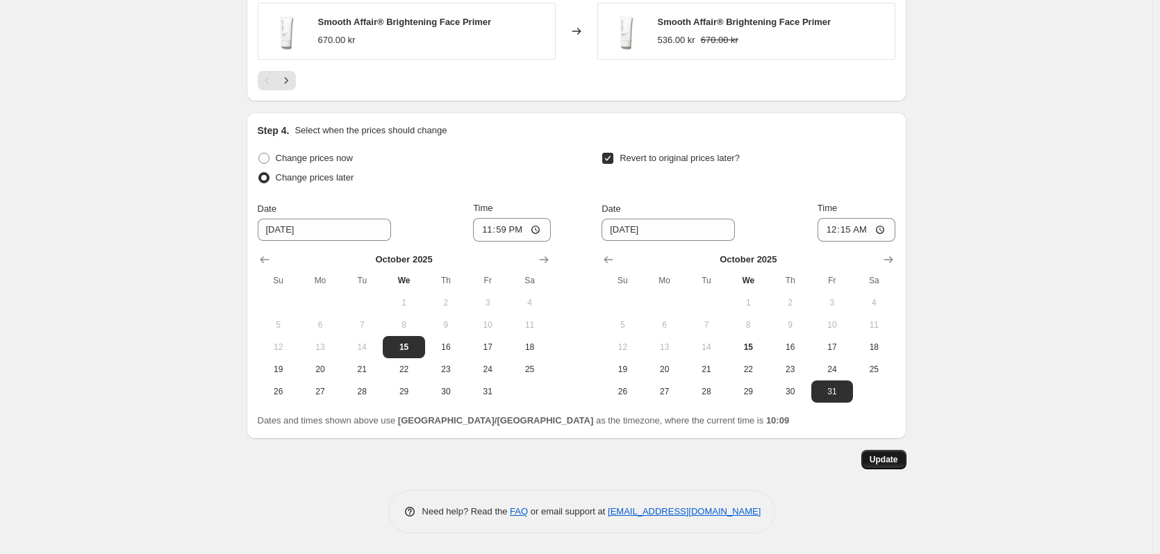
click at [877, 454] on button "Update" at bounding box center [883, 459] width 45 height 19
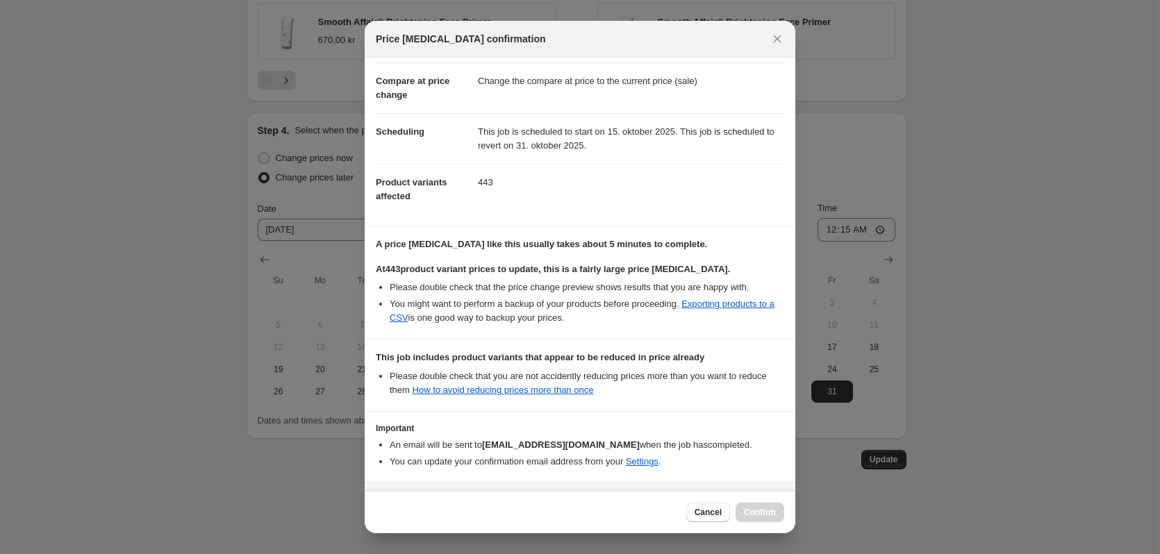
scroll to position [104, 0]
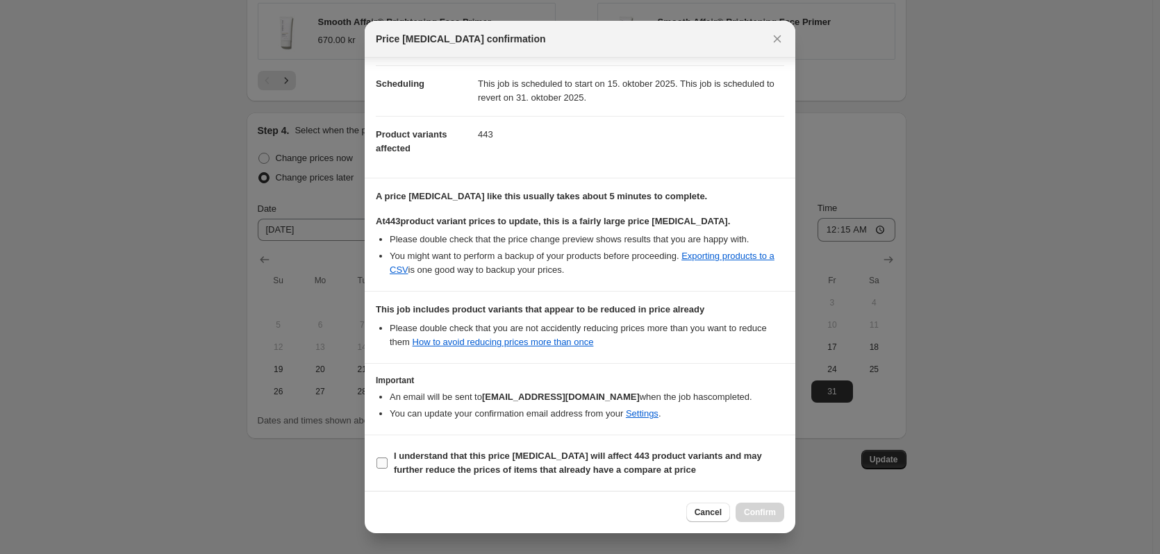
click at [481, 459] on b "I understand that this price [MEDICAL_DATA] will affect 443 product variants an…" at bounding box center [578, 463] width 368 height 24
click at [388, 459] on input "I understand that this price [MEDICAL_DATA] will affect 443 product variants an…" at bounding box center [381, 463] width 11 height 11
checkbox input "true"
click at [776, 514] on button "Confirm" at bounding box center [760, 512] width 49 height 19
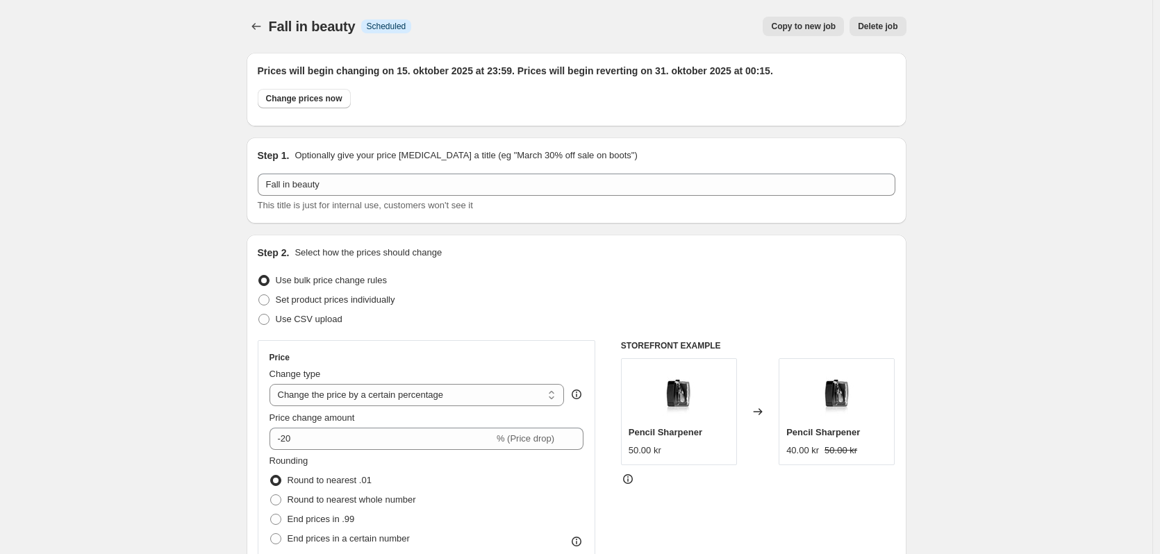
scroll to position [1344, 0]
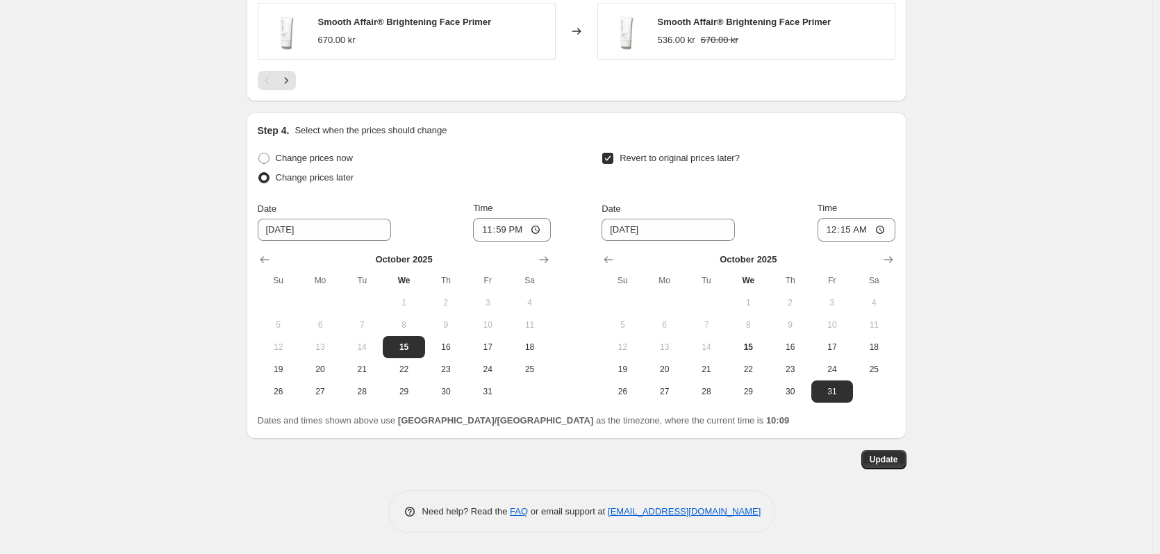
click at [886, 465] on span "Update" at bounding box center [884, 459] width 28 height 11
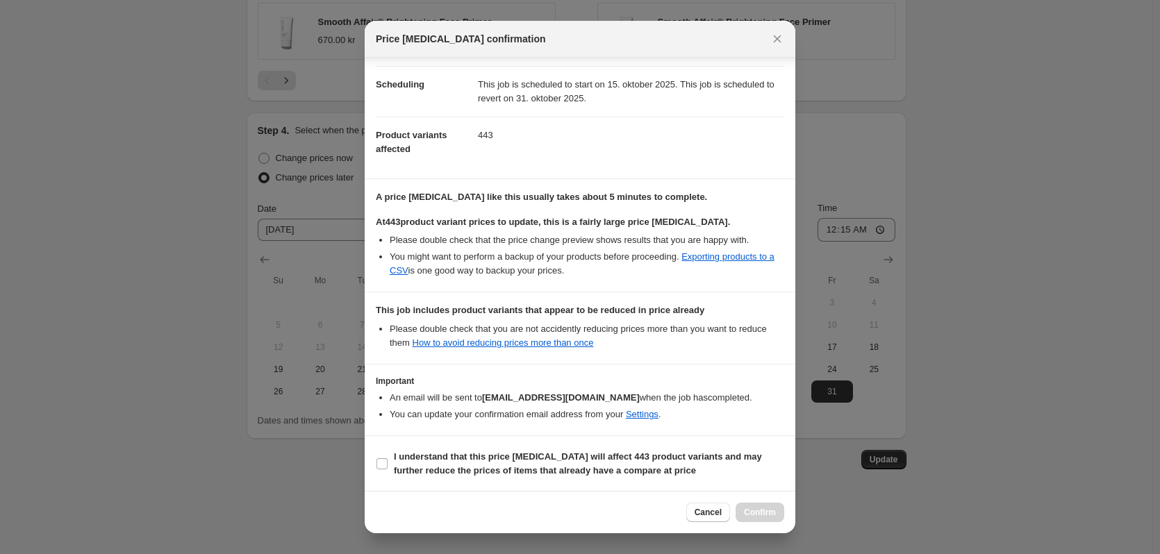
scroll to position [104, 0]
click at [469, 468] on b "I understand that this price [MEDICAL_DATA] will affect 443 product variants an…" at bounding box center [578, 463] width 368 height 24
click at [388, 468] on input "I understand that this price [MEDICAL_DATA] will affect 443 product variants an…" at bounding box center [381, 463] width 11 height 11
checkbox input "true"
click at [758, 511] on span "Confirm" at bounding box center [760, 512] width 32 height 11
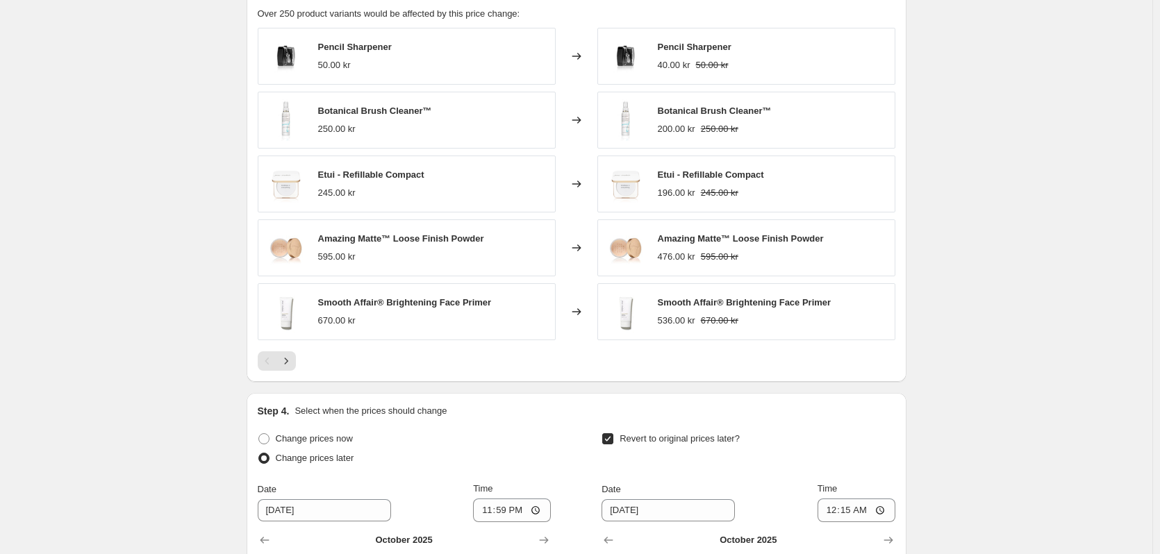
scroll to position [1066, 0]
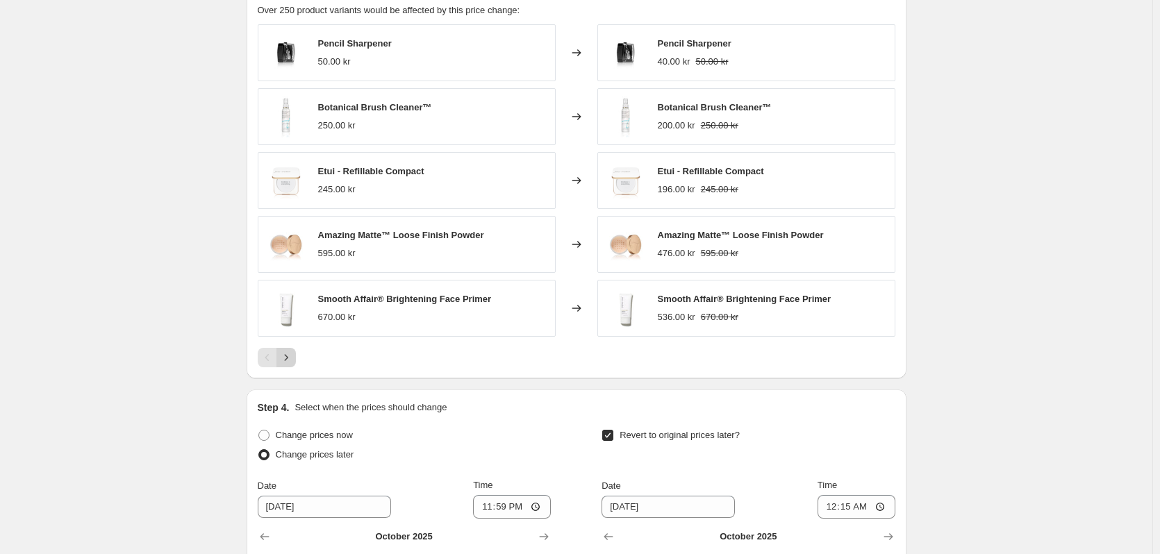
click at [290, 357] on icon "Next" at bounding box center [286, 358] width 14 height 14
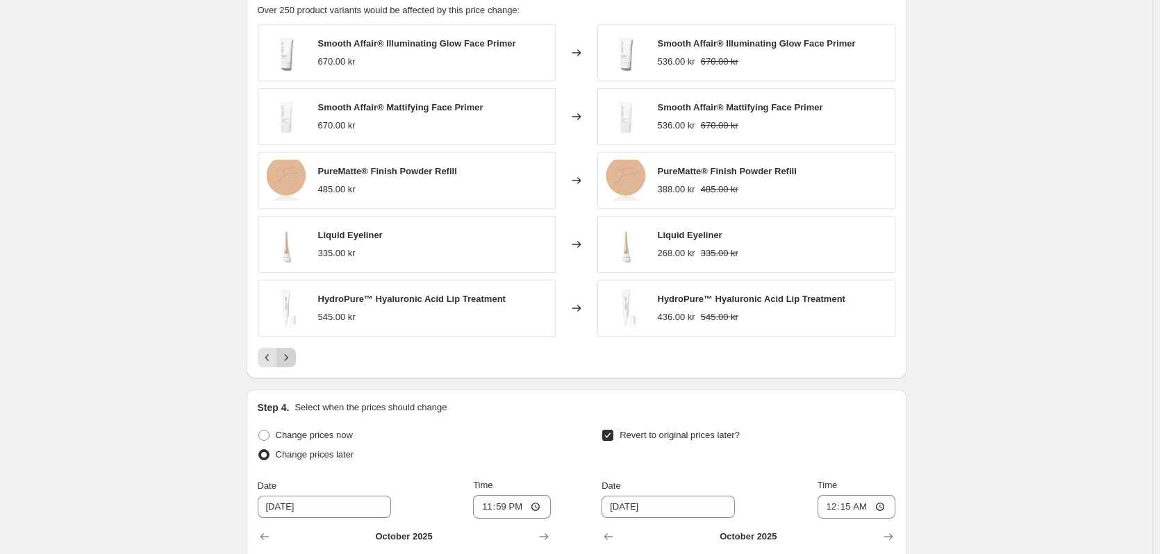
click at [290, 357] on icon "Next" at bounding box center [286, 358] width 14 height 14
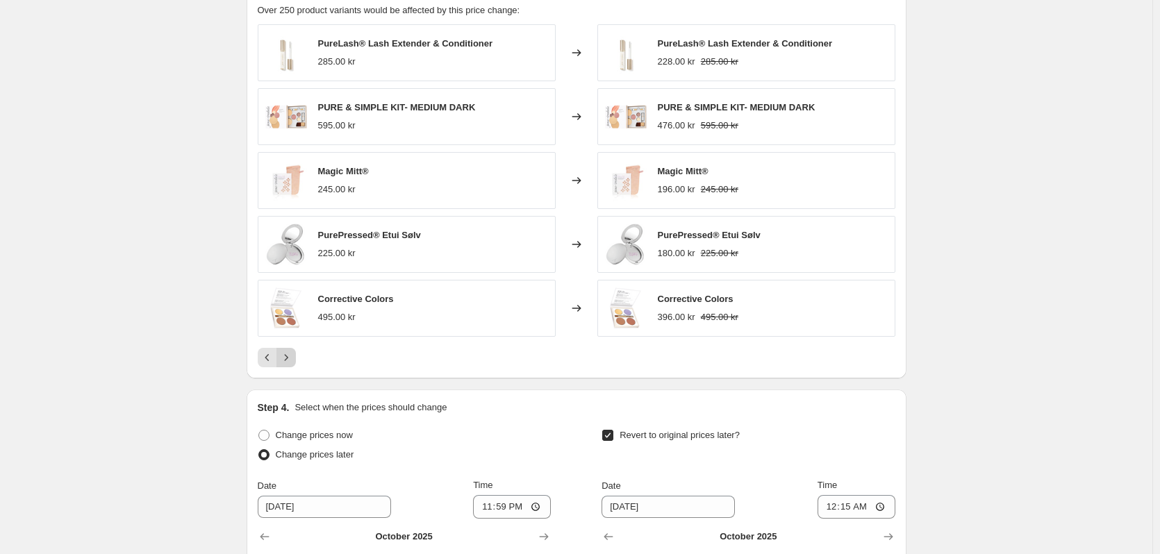
click at [290, 357] on icon "Next" at bounding box center [286, 358] width 14 height 14
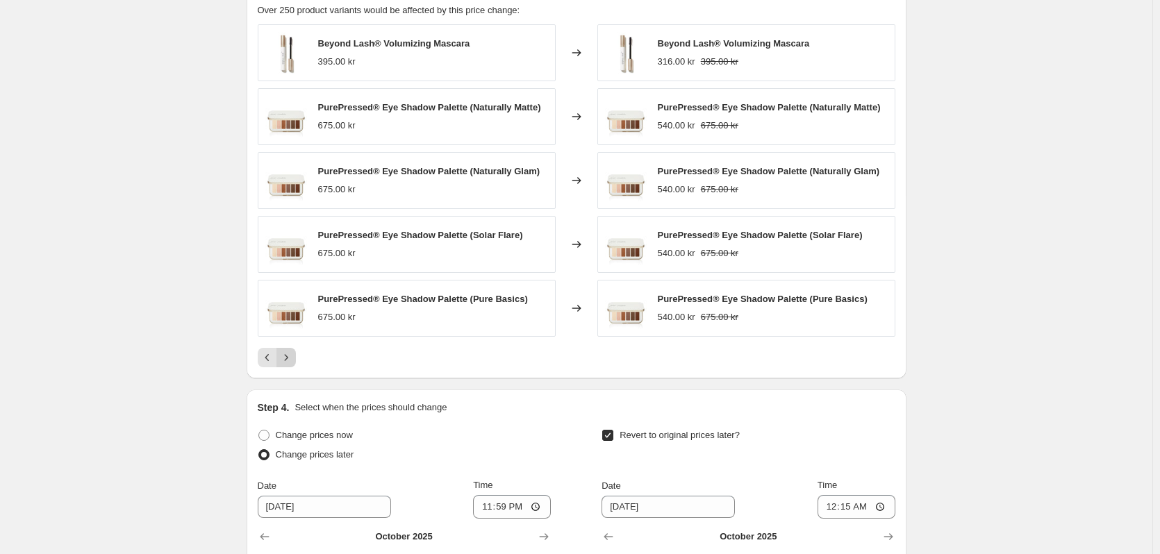
click at [290, 357] on icon "Next" at bounding box center [286, 358] width 14 height 14
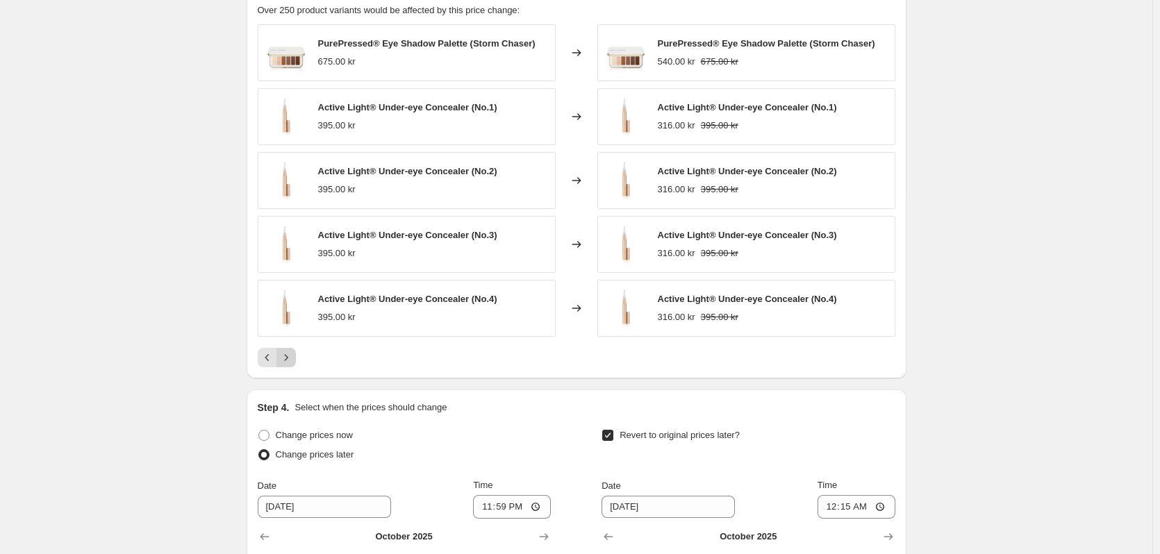
click at [290, 357] on icon "Next" at bounding box center [286, 358] width 14 height 14
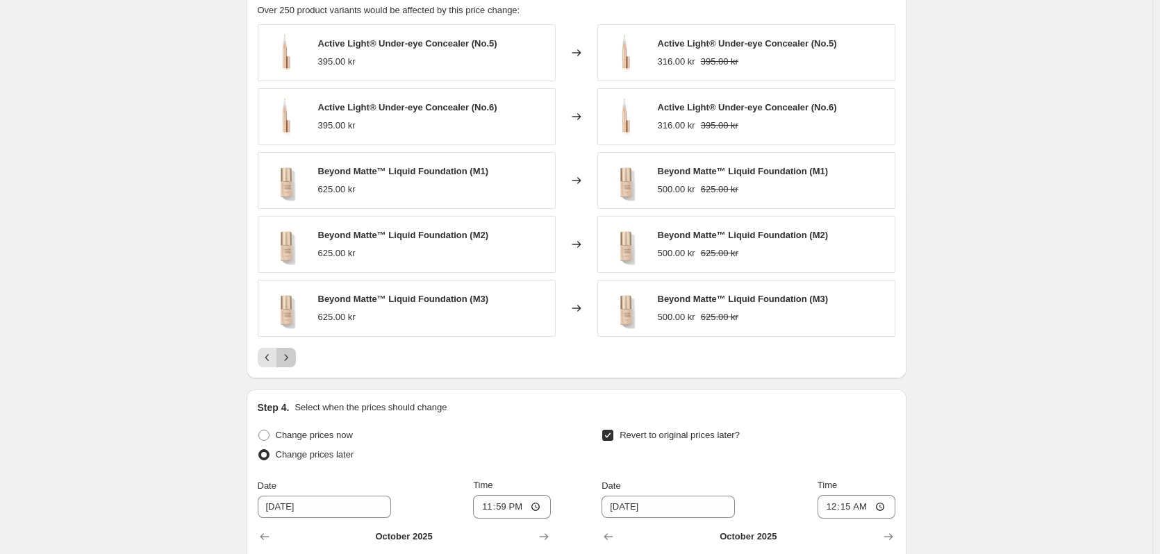
click at [290, 357] on icon "Next" at bounding box center [286, 358] width 14 height 14
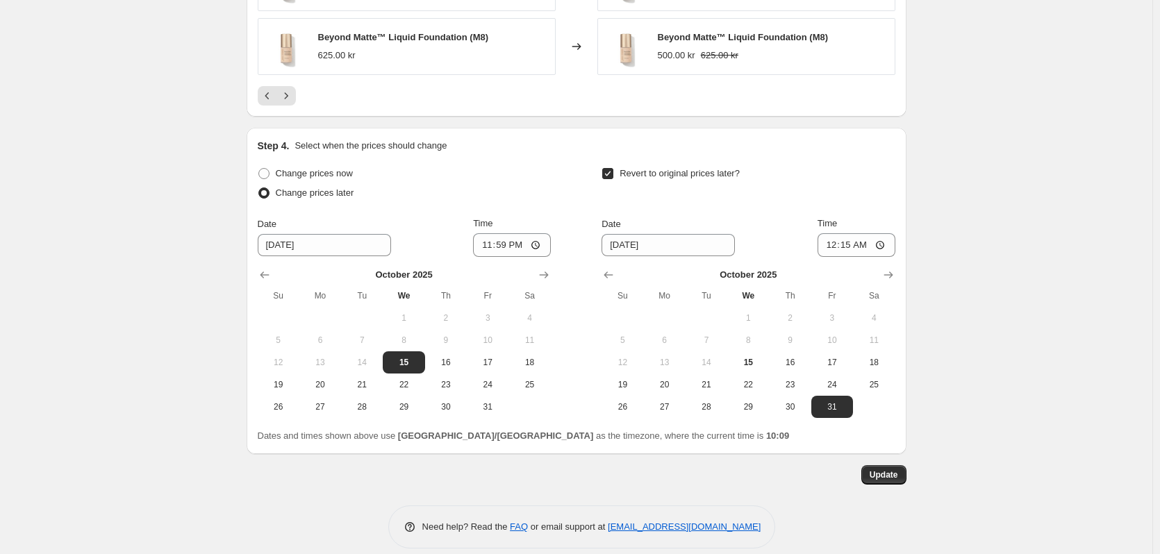
scroll to position [1344, 0]
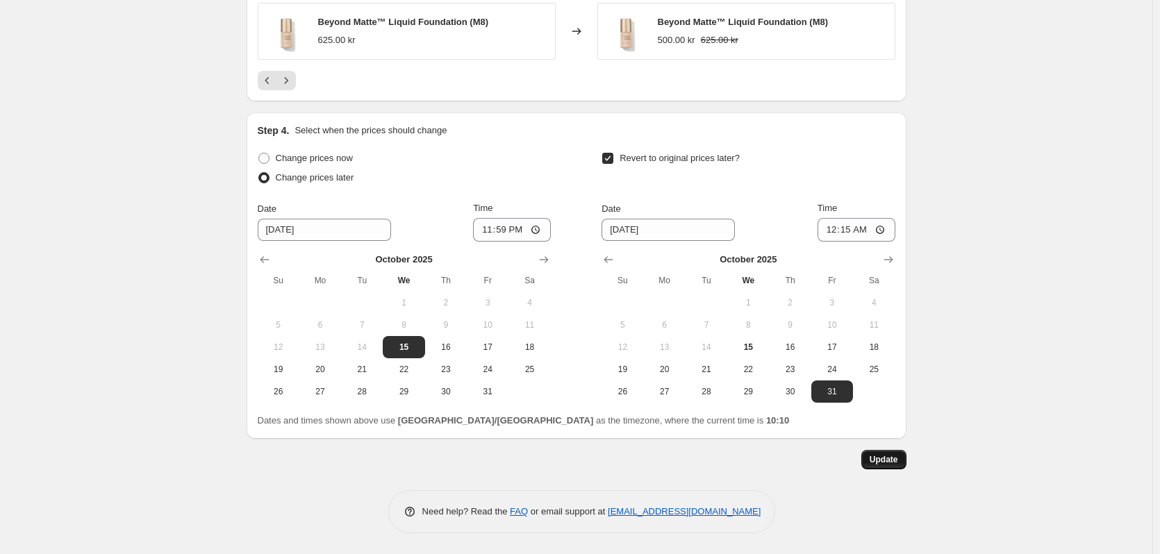
click at [892, 459] on span "Update" at bounding box center [884, 459] width 28 height 11
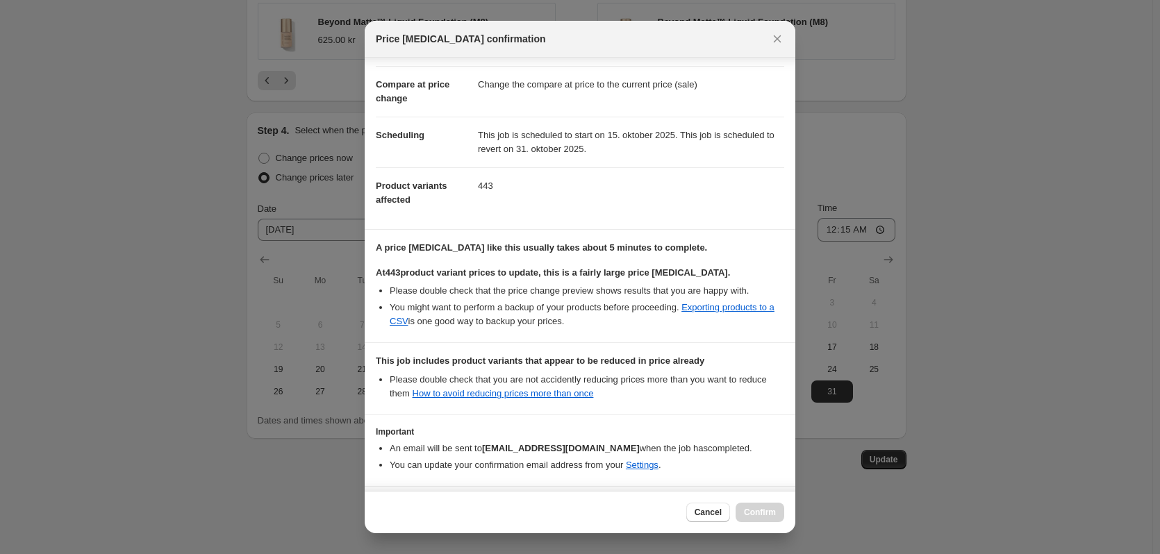
scroll to position [104, 0]
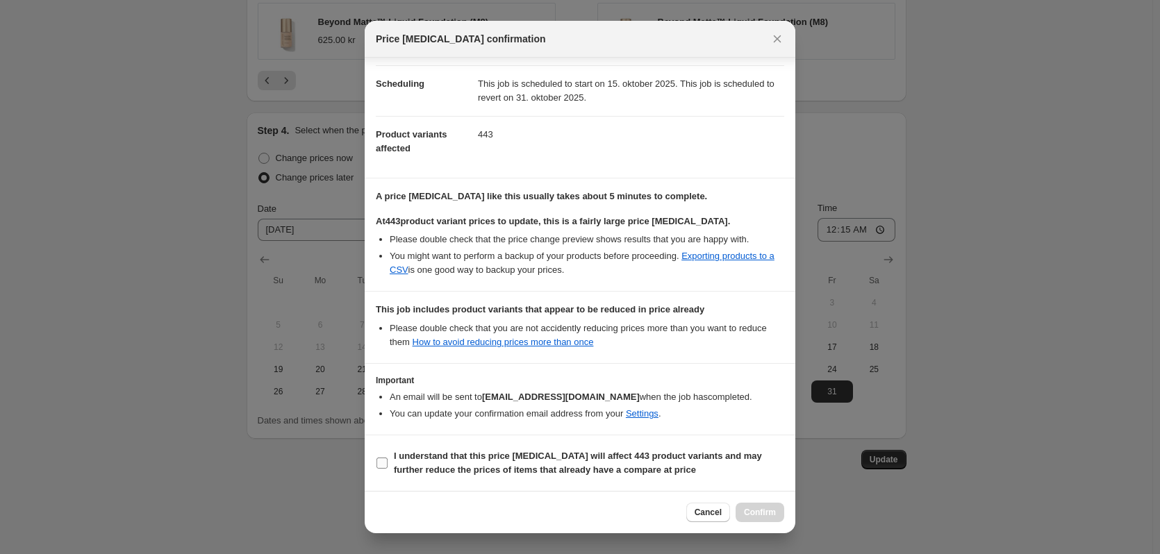
click at [452, 463] on span "I understand that this price [MEDICAL_DATA] will affect 443 product variants an…" at bounding box center [589, 463] width 390 height 28
click at [388, 463] on input "I understand that this price [MEDICAL_DATA] will affect 443 product variants an…" at bounding box center [381, 463] width 11 height 11
checkbox input "true"
click at [746, 513] on span "Confirm" at bounding box center [760, 512] width 32 height 11
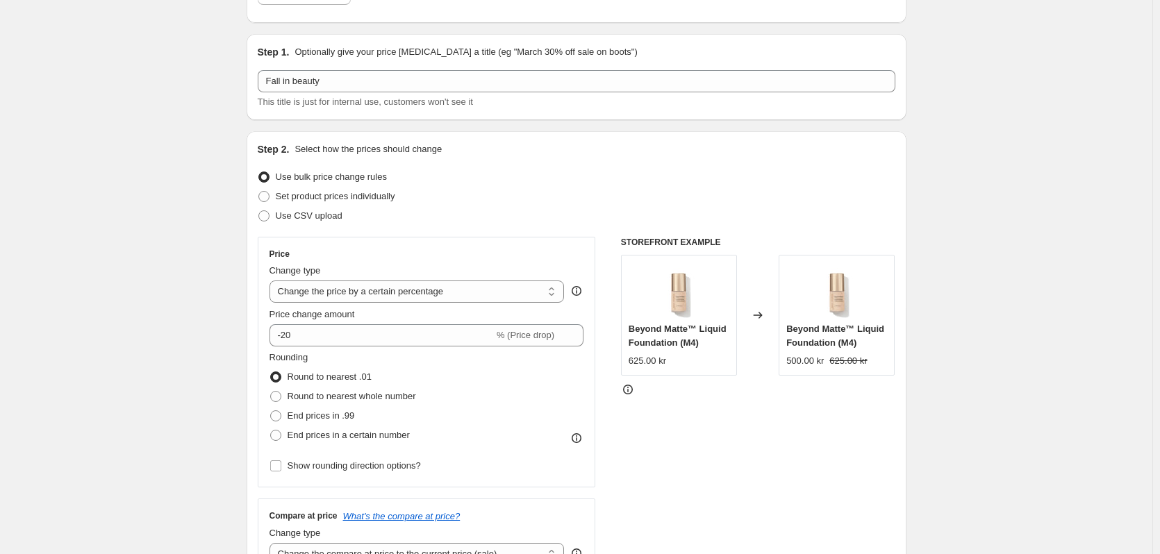
scroll to position [0, 0]
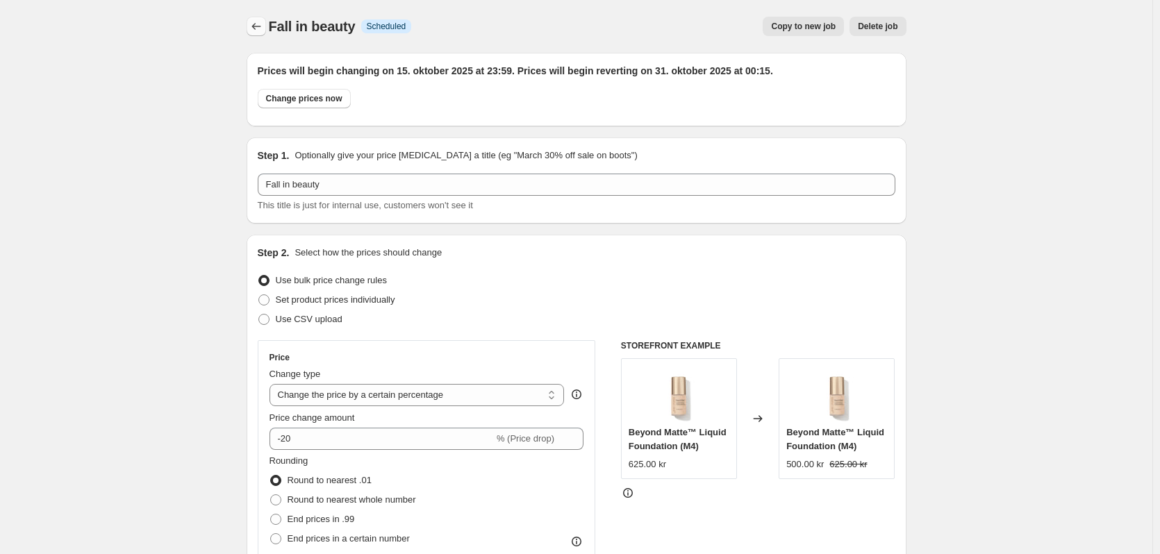
click at [258, 24] on icon "Price change jobs" at bounding box center [256, 26] width 14 height 14
